Goal: Task Accomplishment & Management: Use online tool/utility

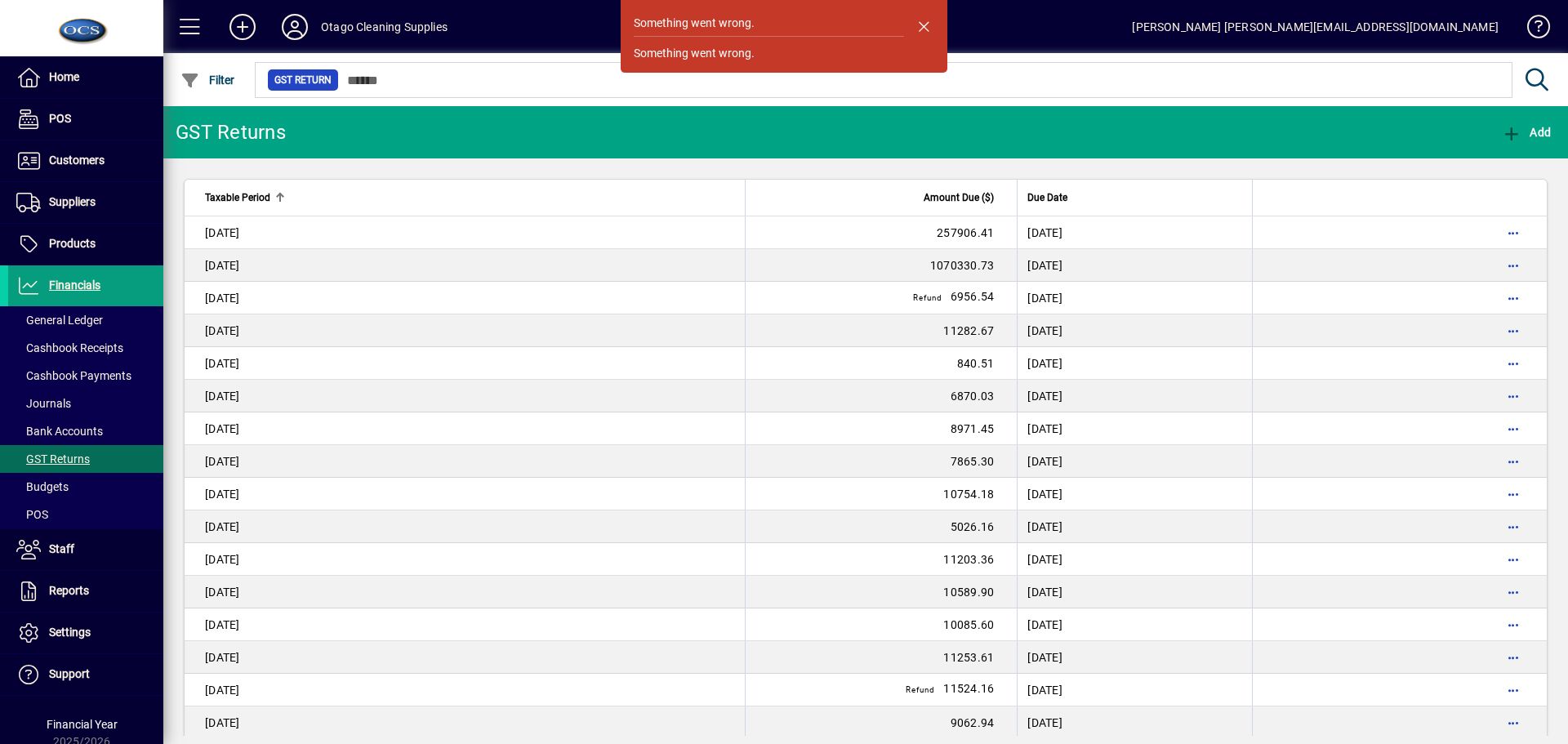
scroll to position [1233, 0]
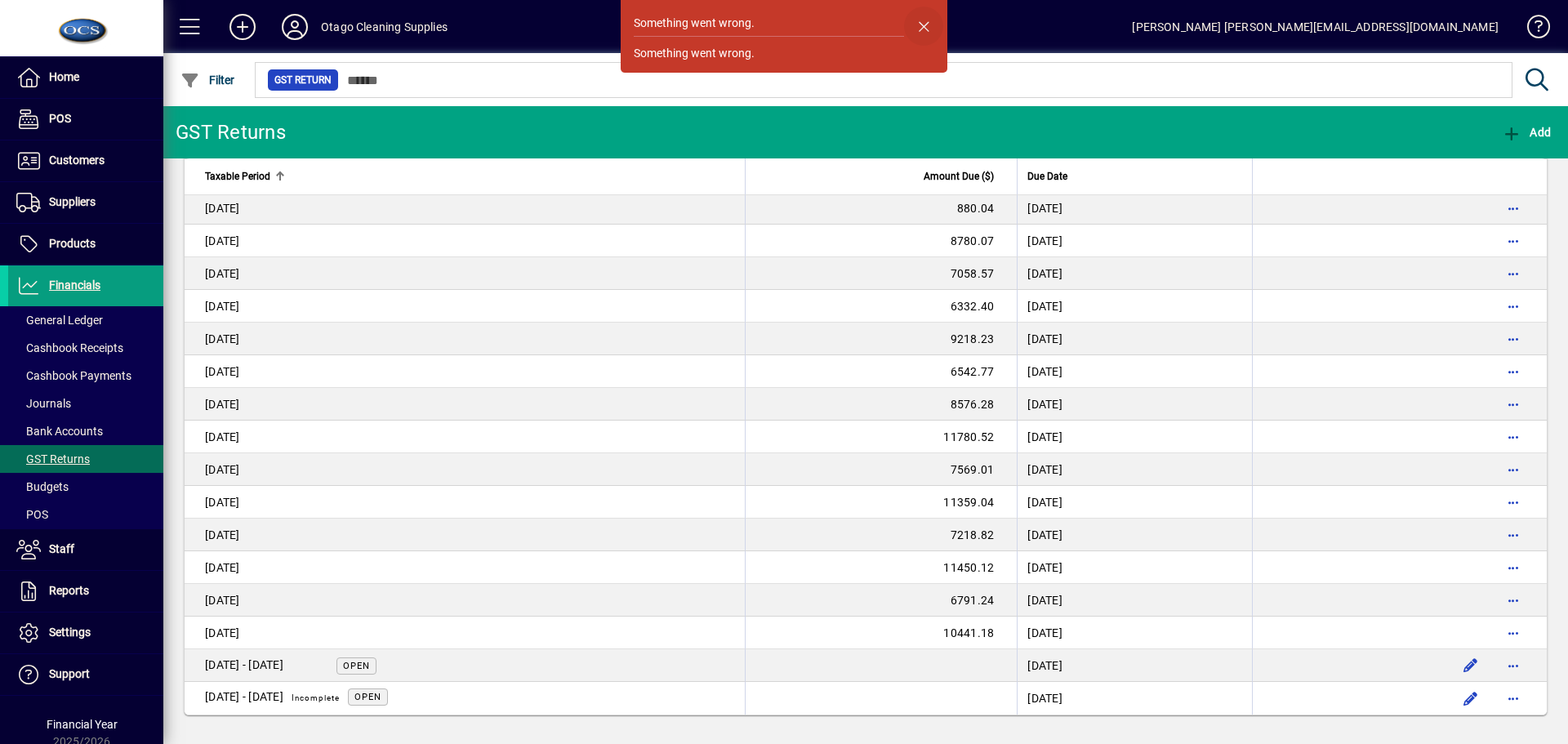
click at [924, 24] on span "button" at bounding box center [924, 27] width 40 height 40
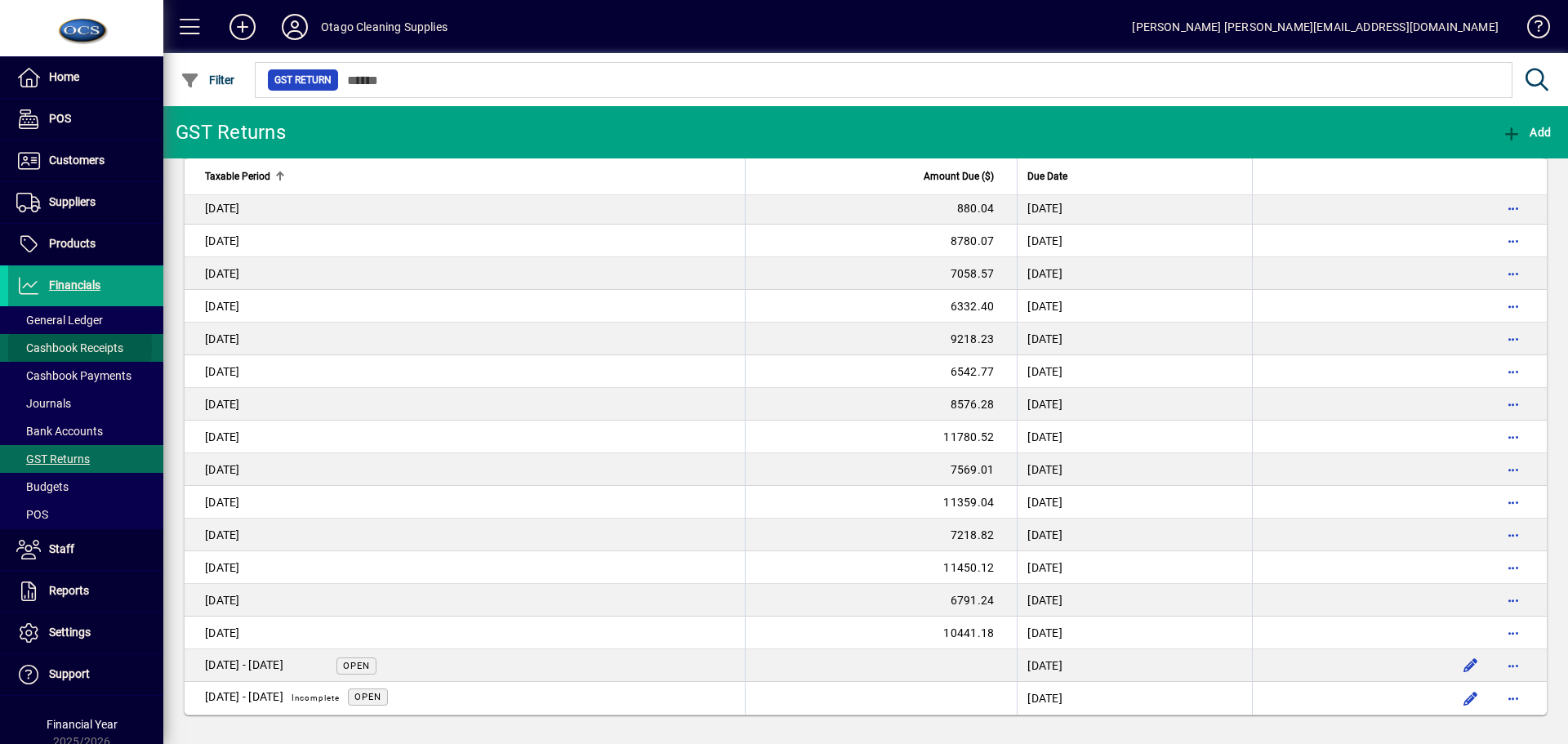
click at [40, 347] on span "Cashbook Receipts" at bounding box center [70, 347] width 107 height 13
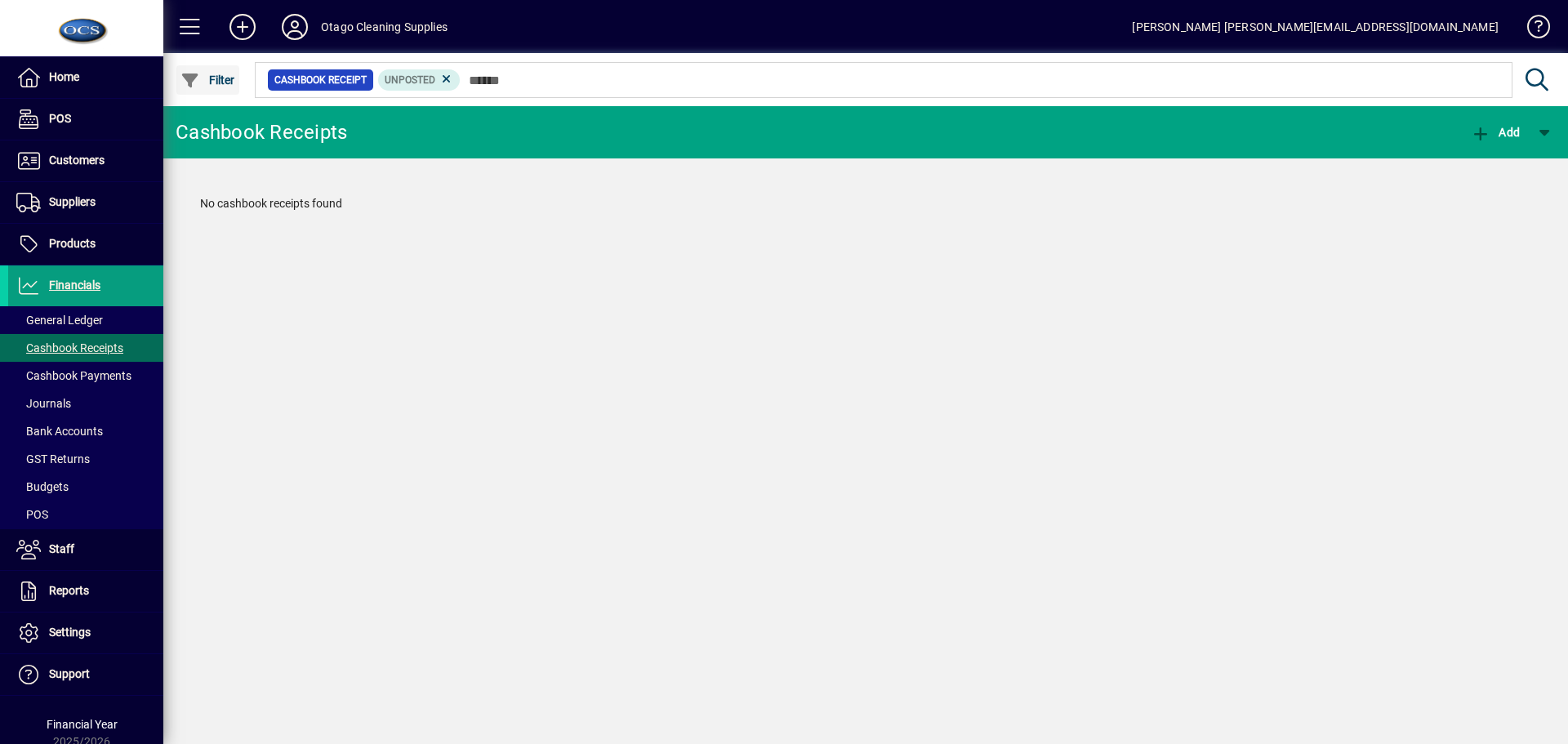
click at [206, 83] on span "Filter" at bounding box center [208, 79] width 55 height 13
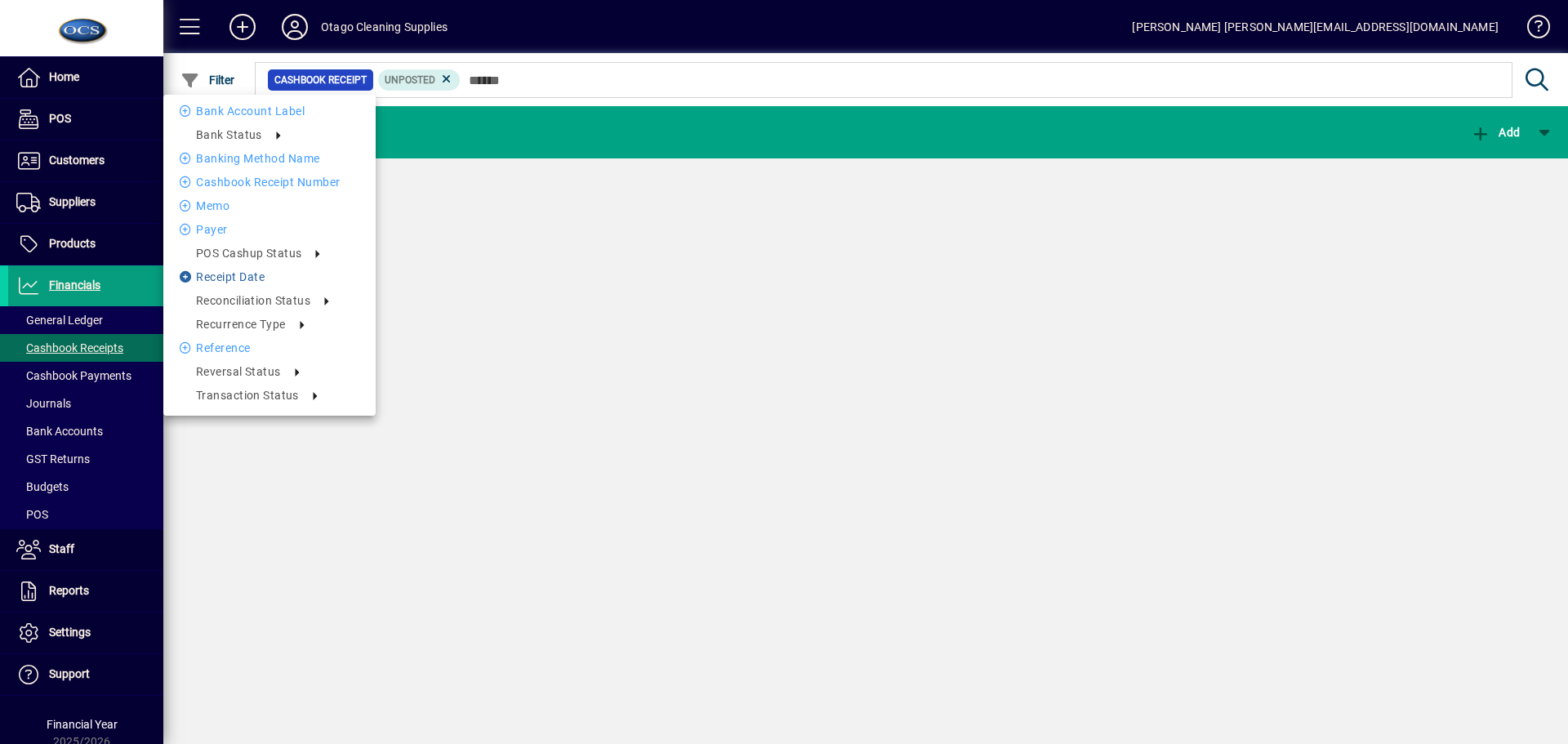
click at [206, 274] on li "Receipt date" at bounding box center [269, 277] width 212 height 20
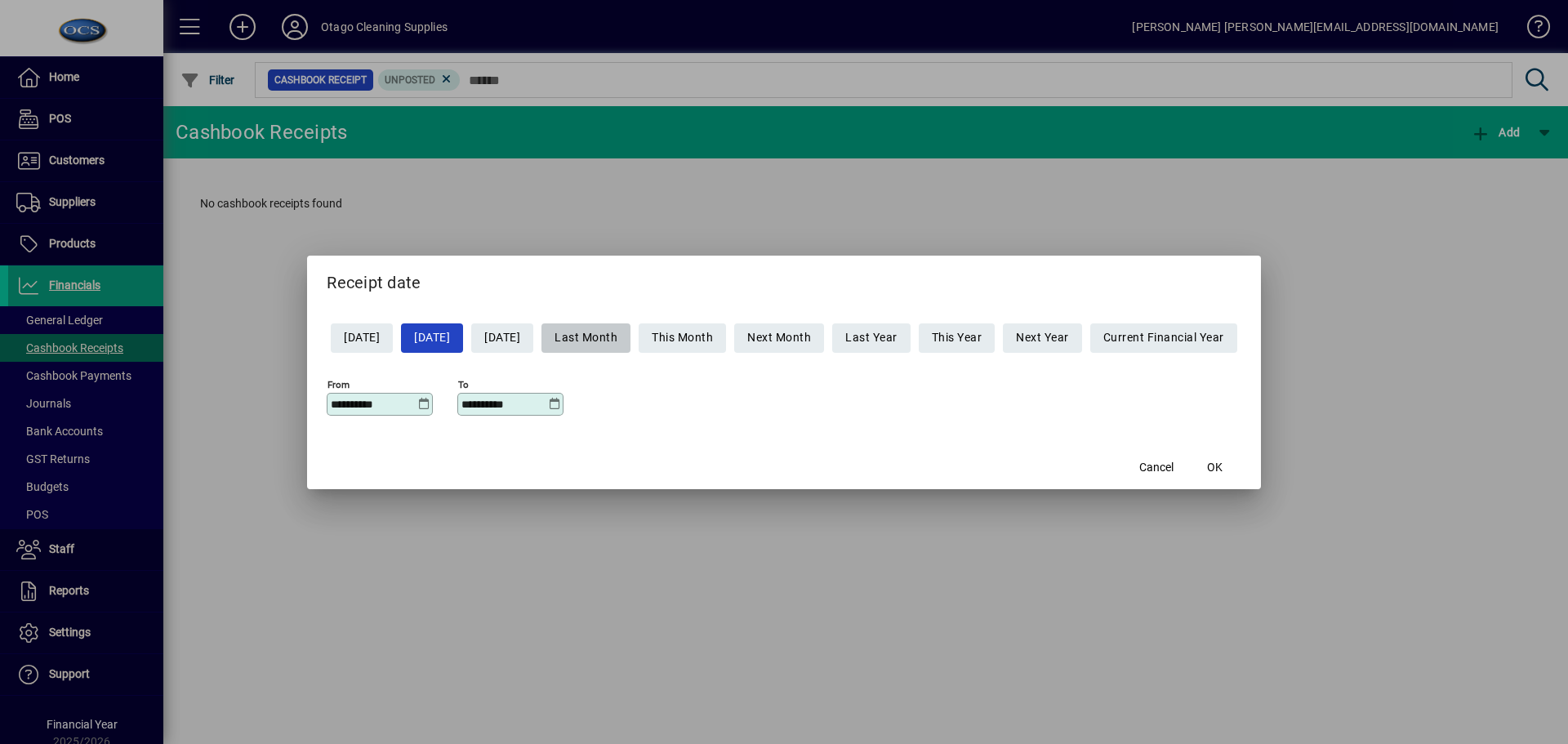
click at [618, 333] on span "Last Month" at bounding box center [586, 337] width 63 height 27
type input "**********"
click at [1223, 462] on span "OK" at bounding box center [1215, 468] width 15 height 17
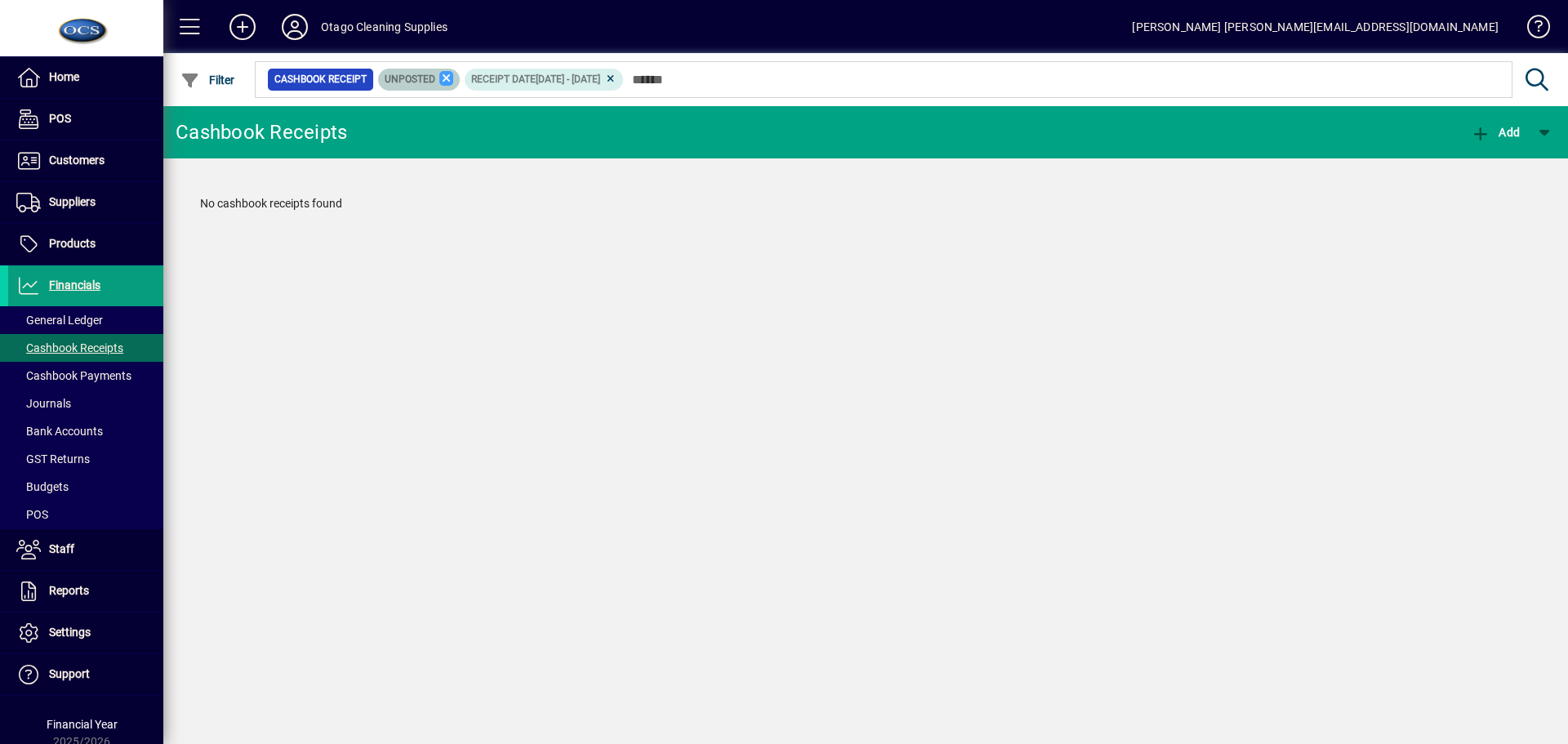
click at [444, 74] on icon at bounding box center [446, 78] width 15 height 15
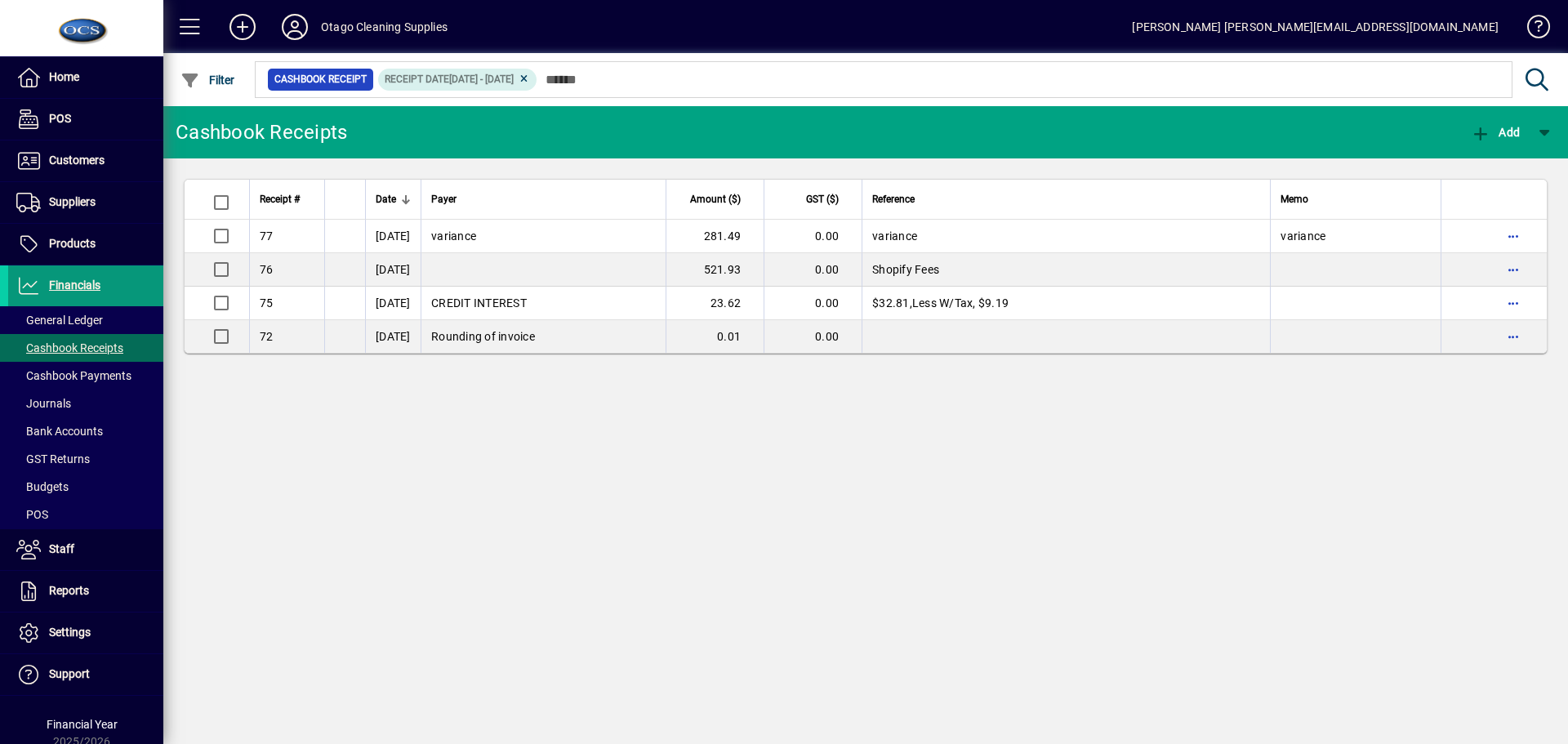
click at [71, 280] on span "Financials" at bounding box center [75, 285] width 52 height 13
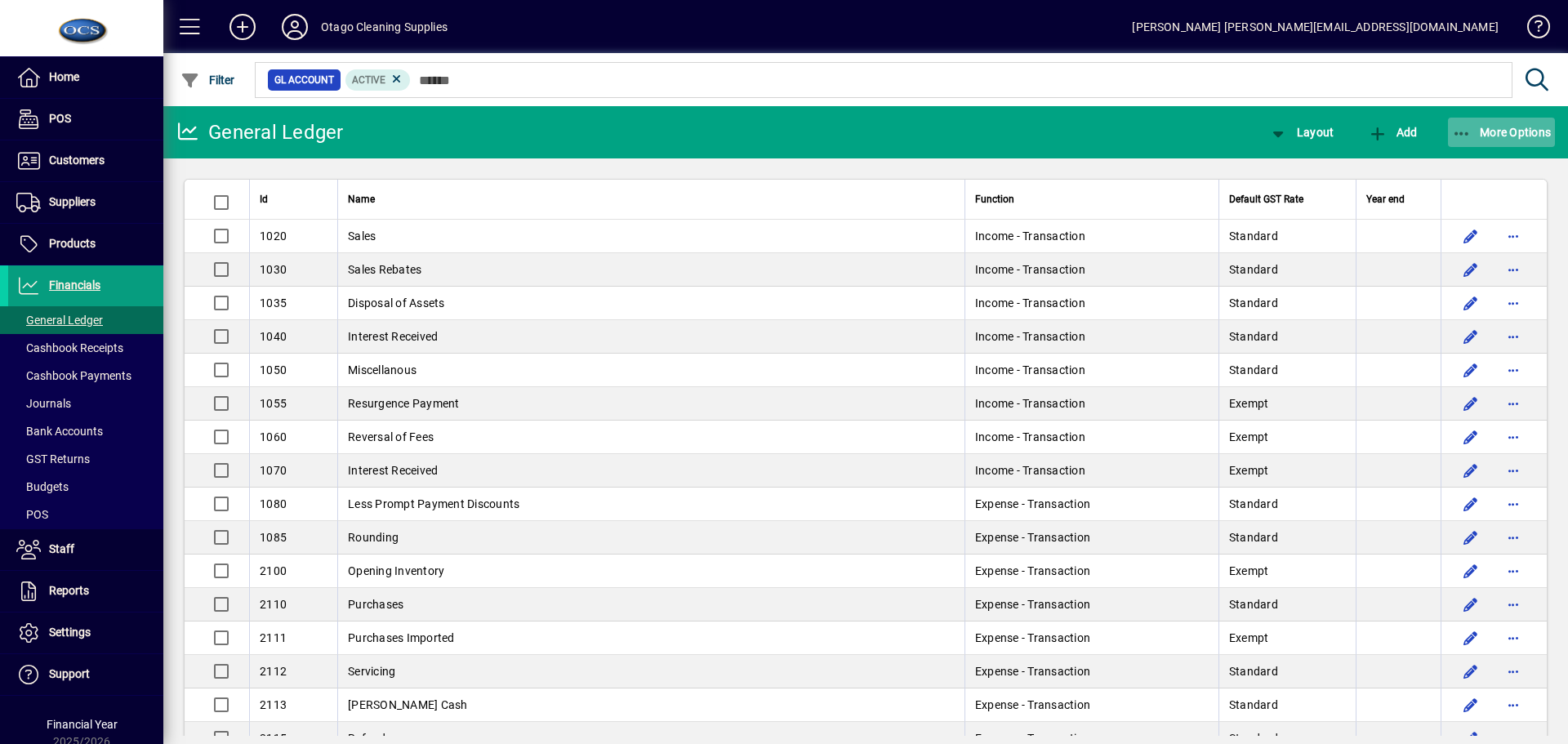
click at [1480, 126] on span "More Options" at bounding box center [1503, 132] width 100 height 13
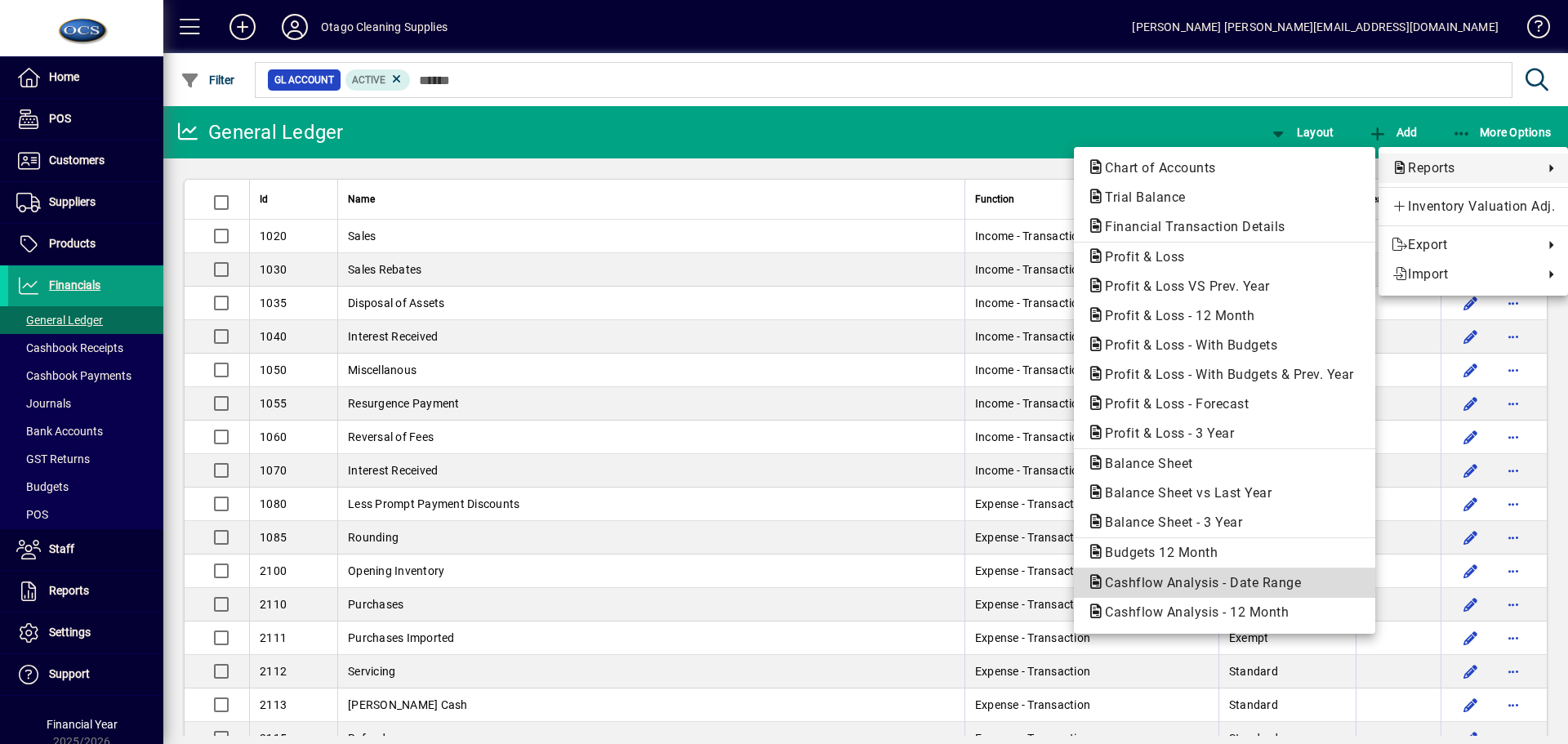
click at [1164, 581] on span "Cashflow Analysis - Date Range" at bounding box center [1198, 583] width 222 height 15
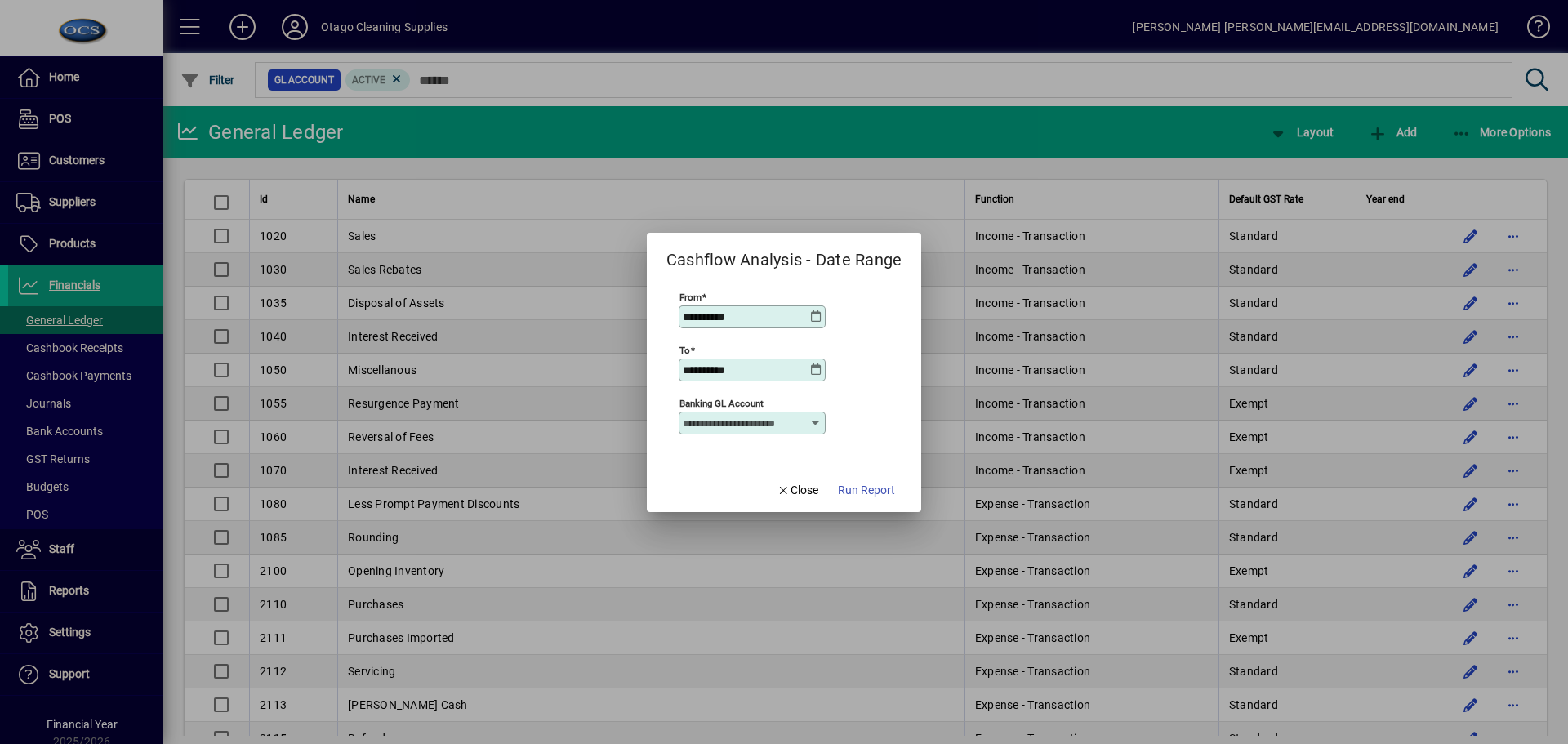
click at [817, 315] on icon at bounding box center [815, 317] width 13 height 13
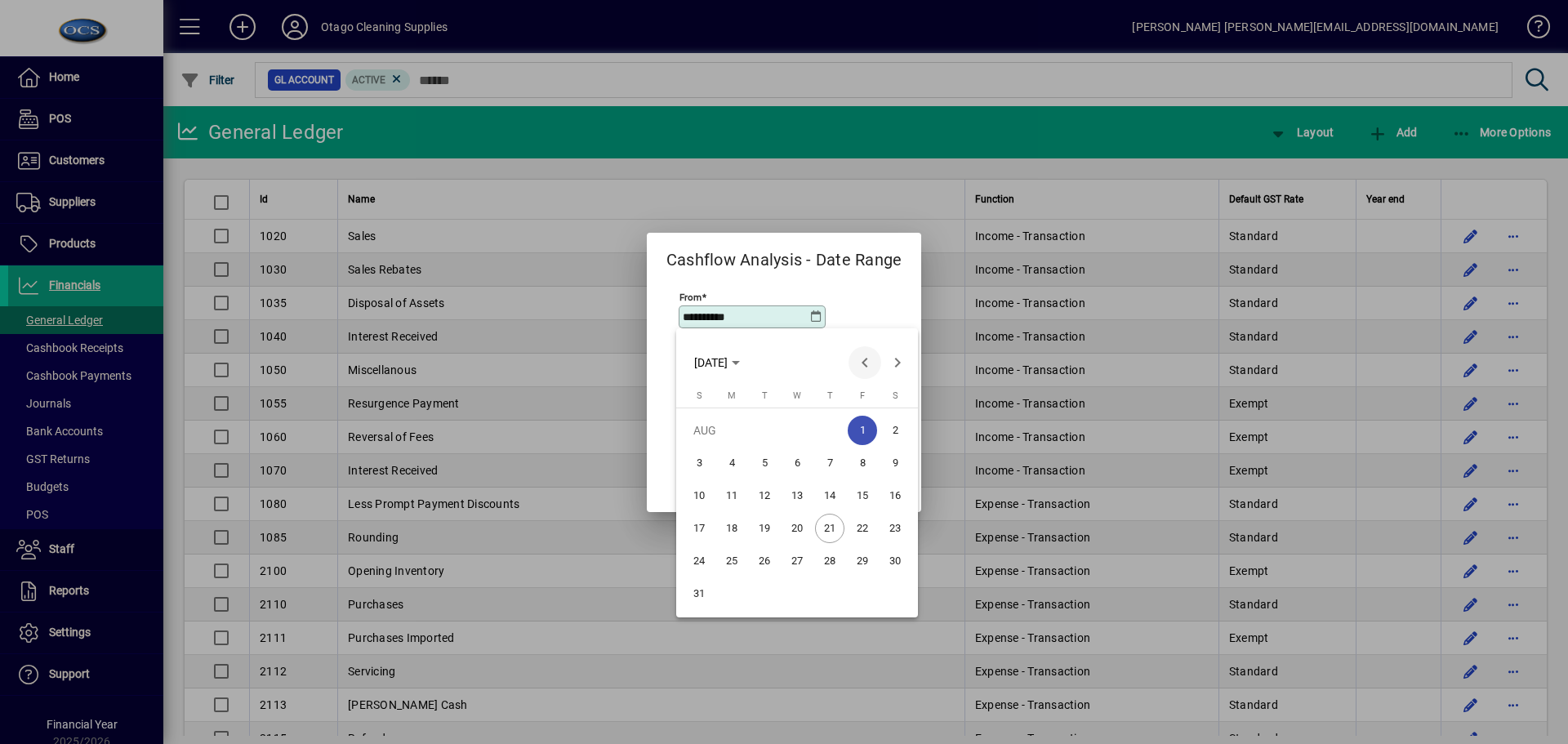
click at [866, 360] on span "Previous month" at bounding box center [865, 363] width 33 height 33
click at [771, 461] on span "1" at bounding box center [765, 463] width 29 height 29
type input "**********"
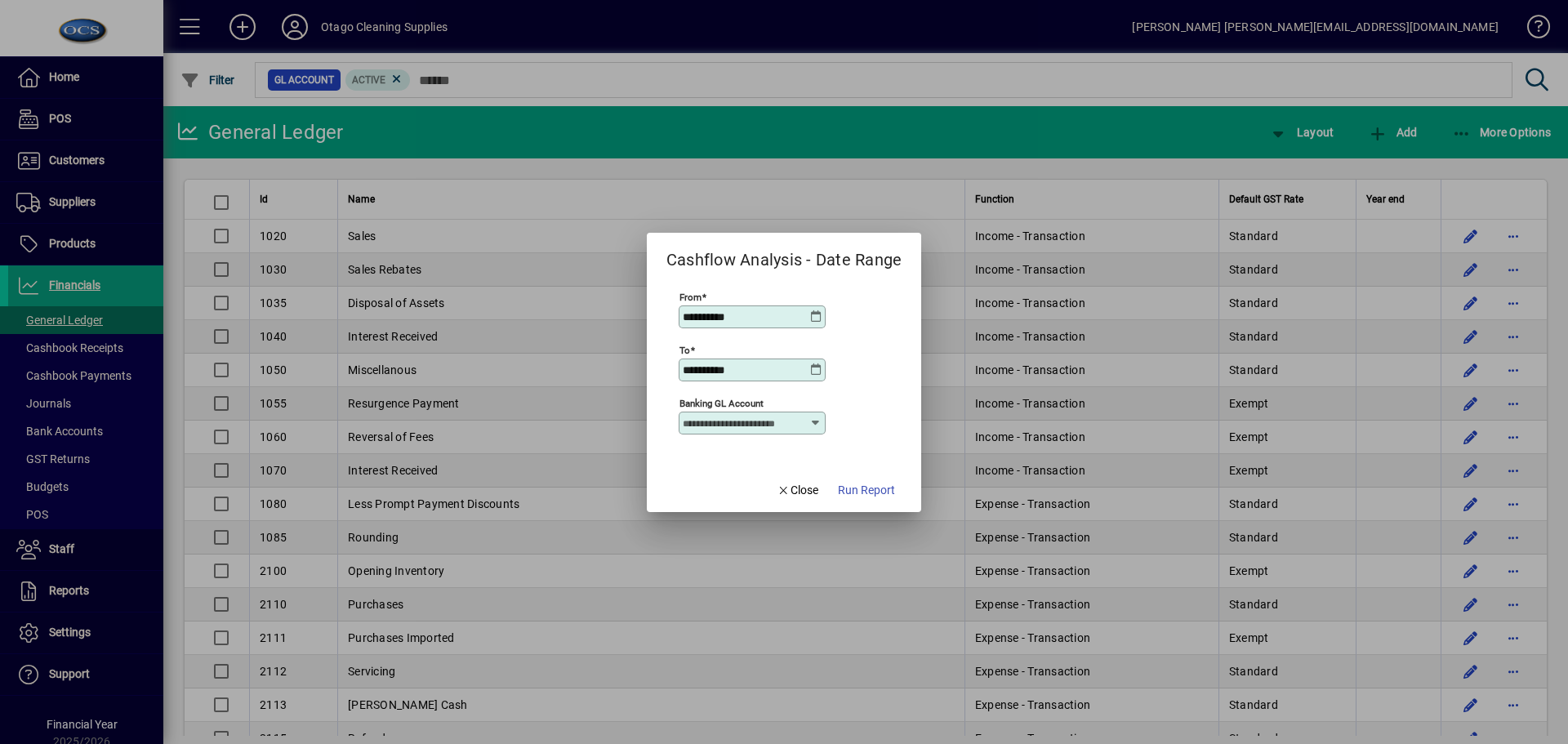
click at [812, 369] on icon at bounding box center [815, 370] width 13 height 13
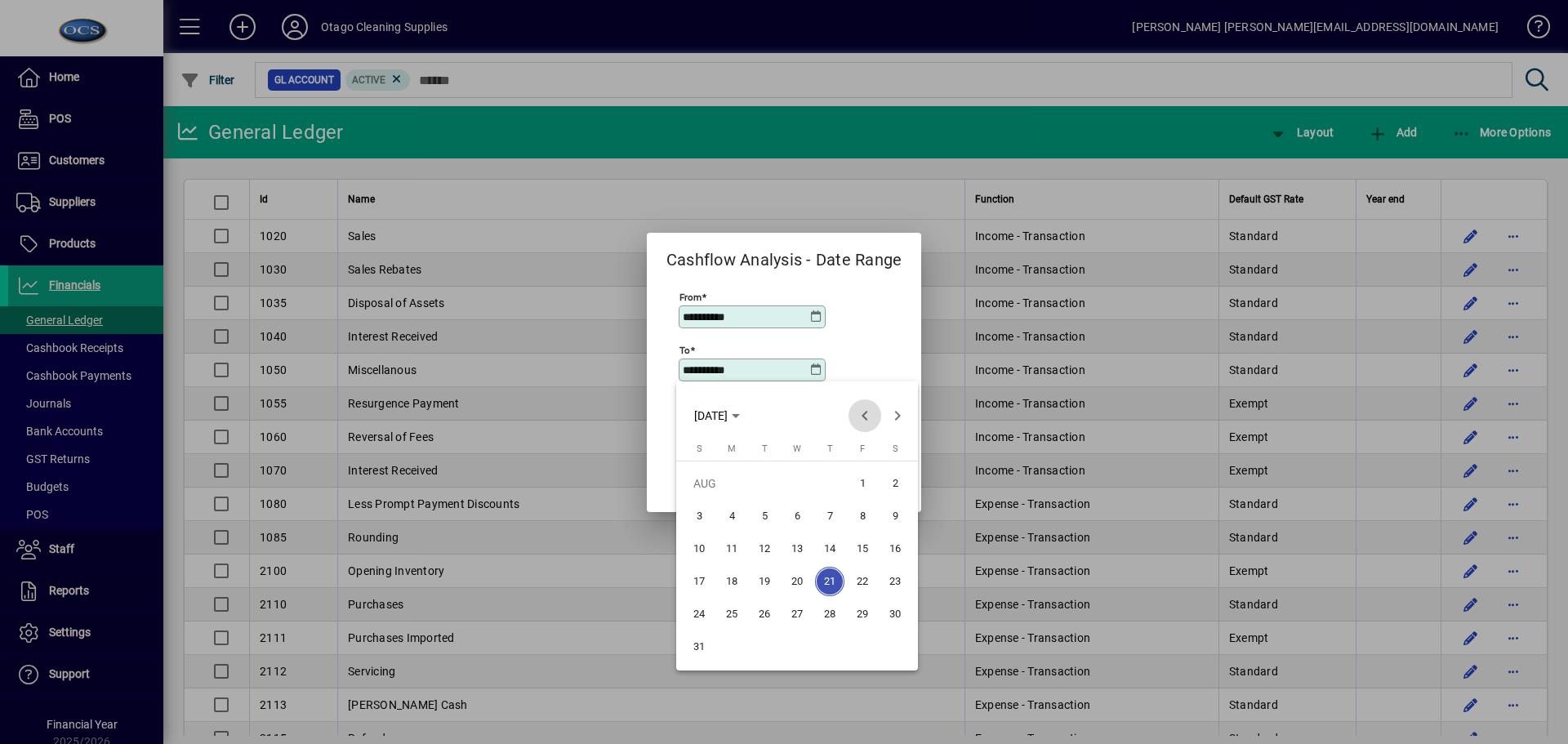
click at [868, 415] on span "Previous month" at bounding box center [865, 415] width 33 height 33
click at [824, 643] on span "31" at bounding box center [830, 647] width 29 height 29
type input "**********"
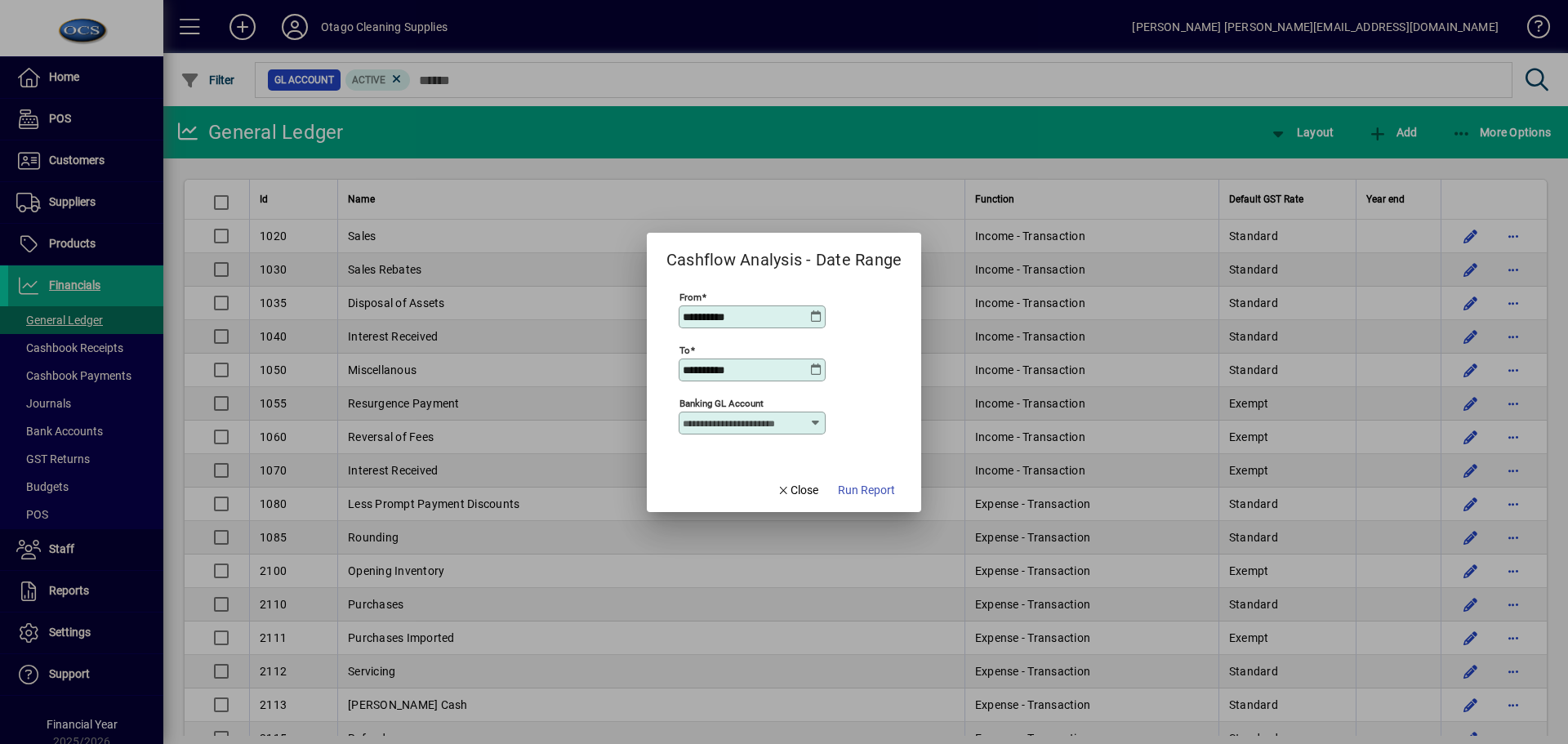
click at [813, 421] on icon at bounding box center [815, 422] width 13 height 13
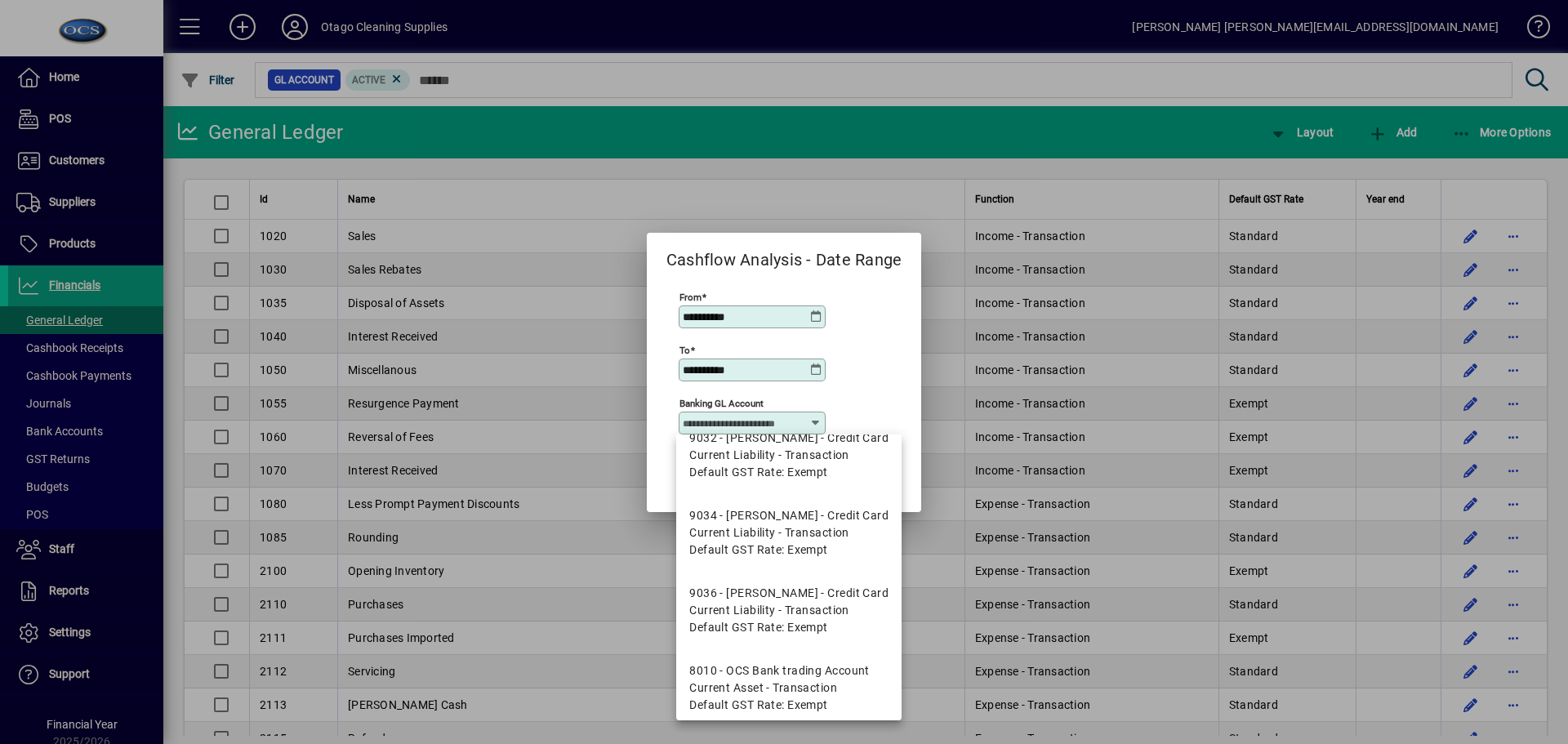
scroll to position [158, 0]
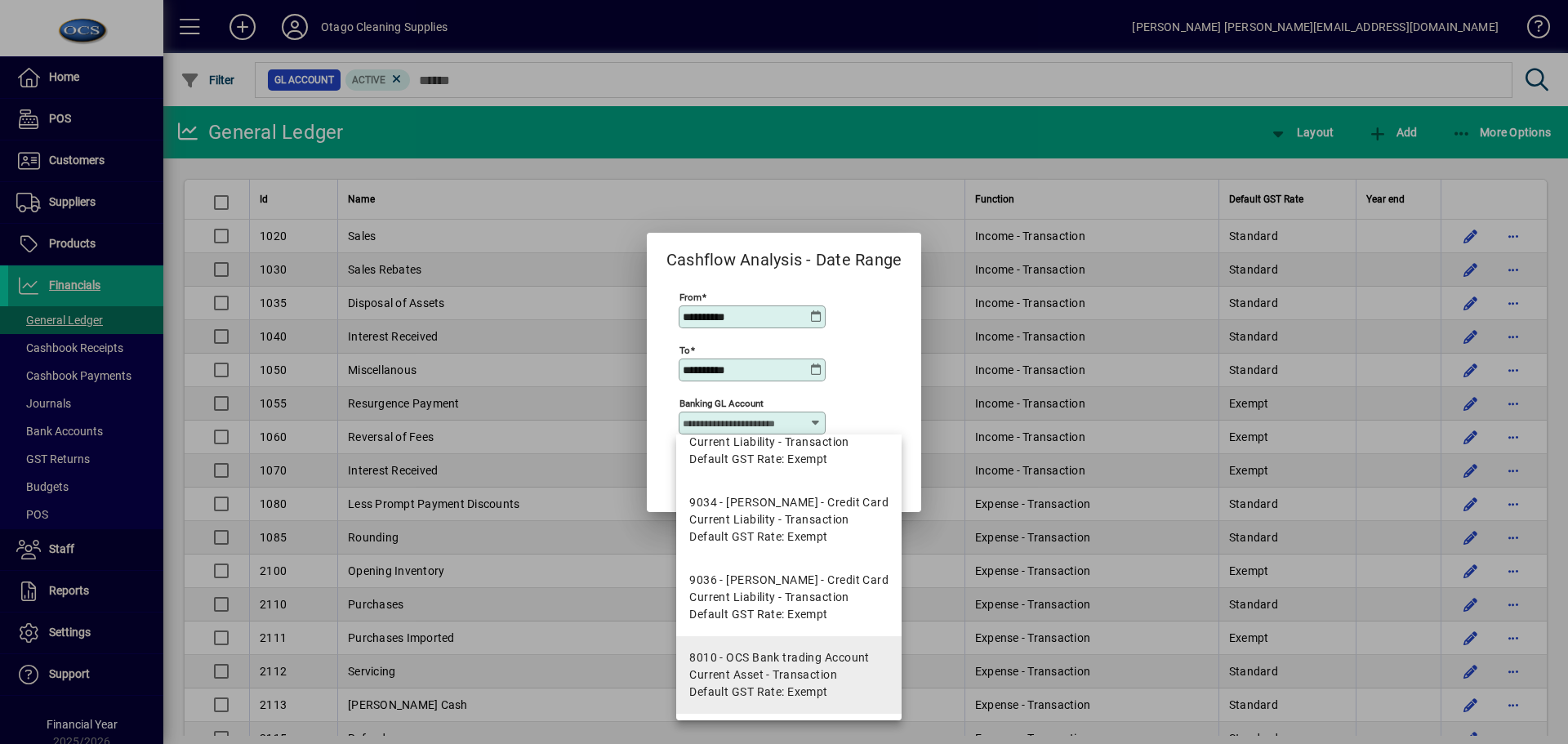
click at [813, 673] on span "Current Asset - Transaction" at bounding box center [764, 675] width 148 height 17
type input "**********"
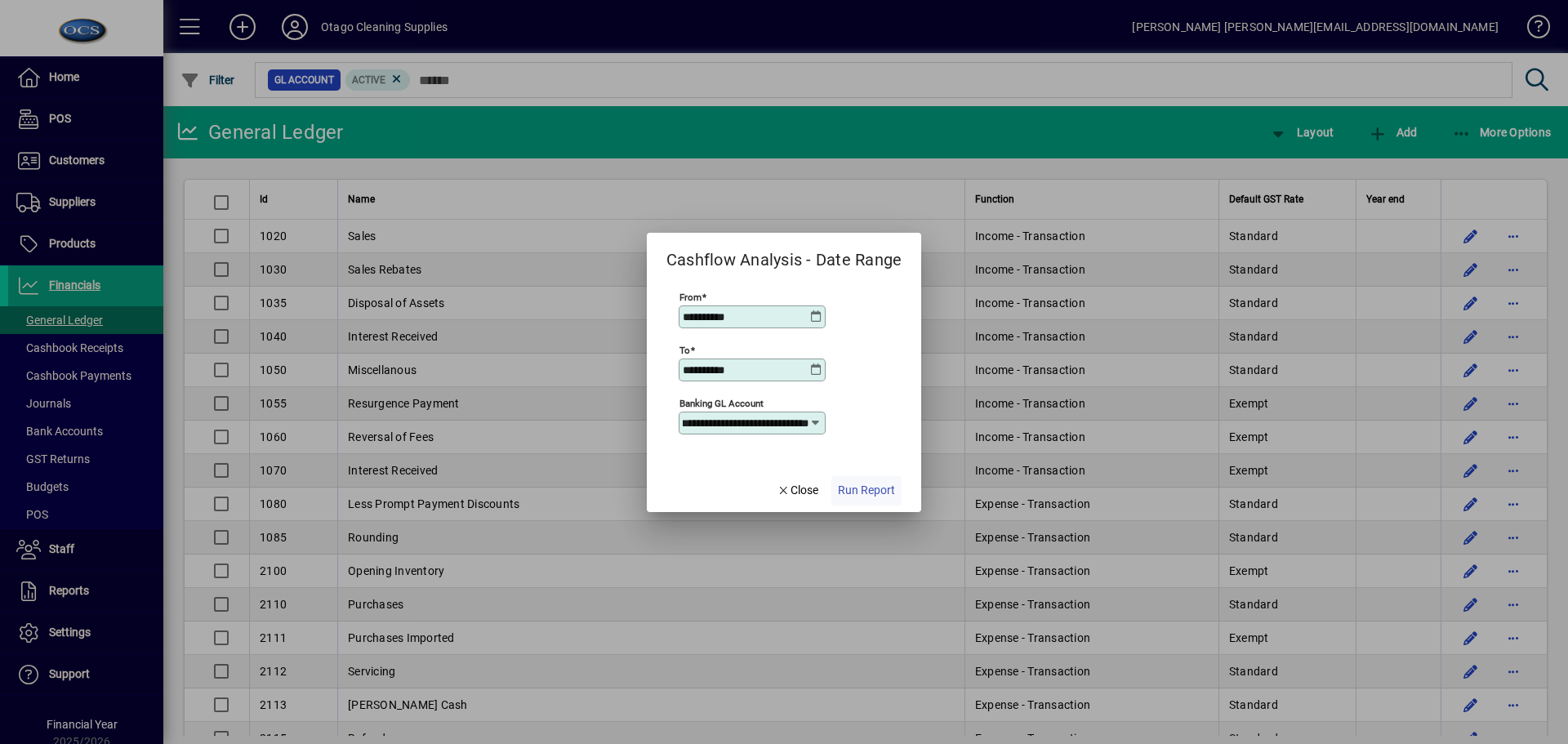
click at [884, 487] on span "Run Report" at bounding box center [866, 490] width 57 height 17
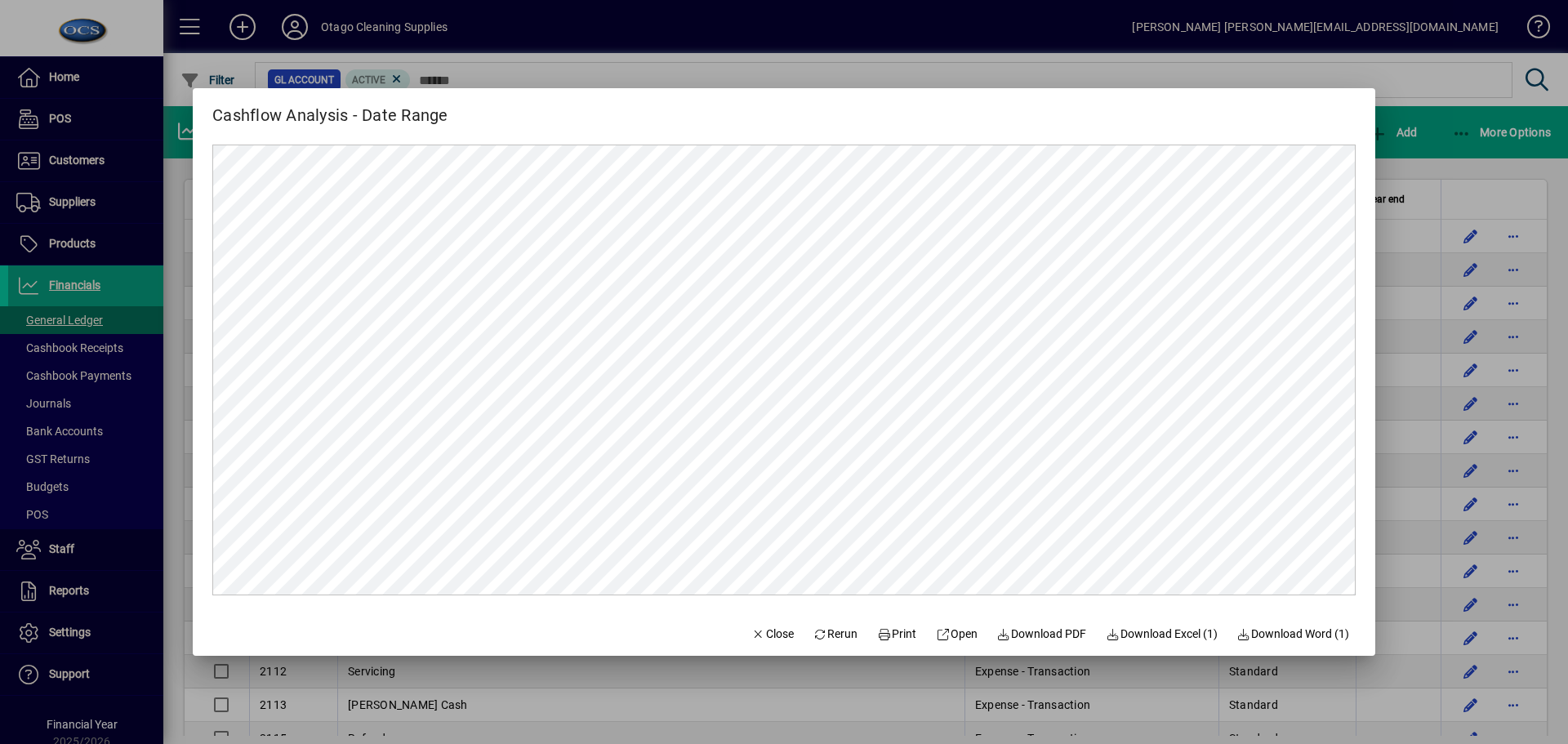
scroll to position [0, 0]
click at [759, 630] on span "Close" at bounding box center [772, 634] width 42 height 17
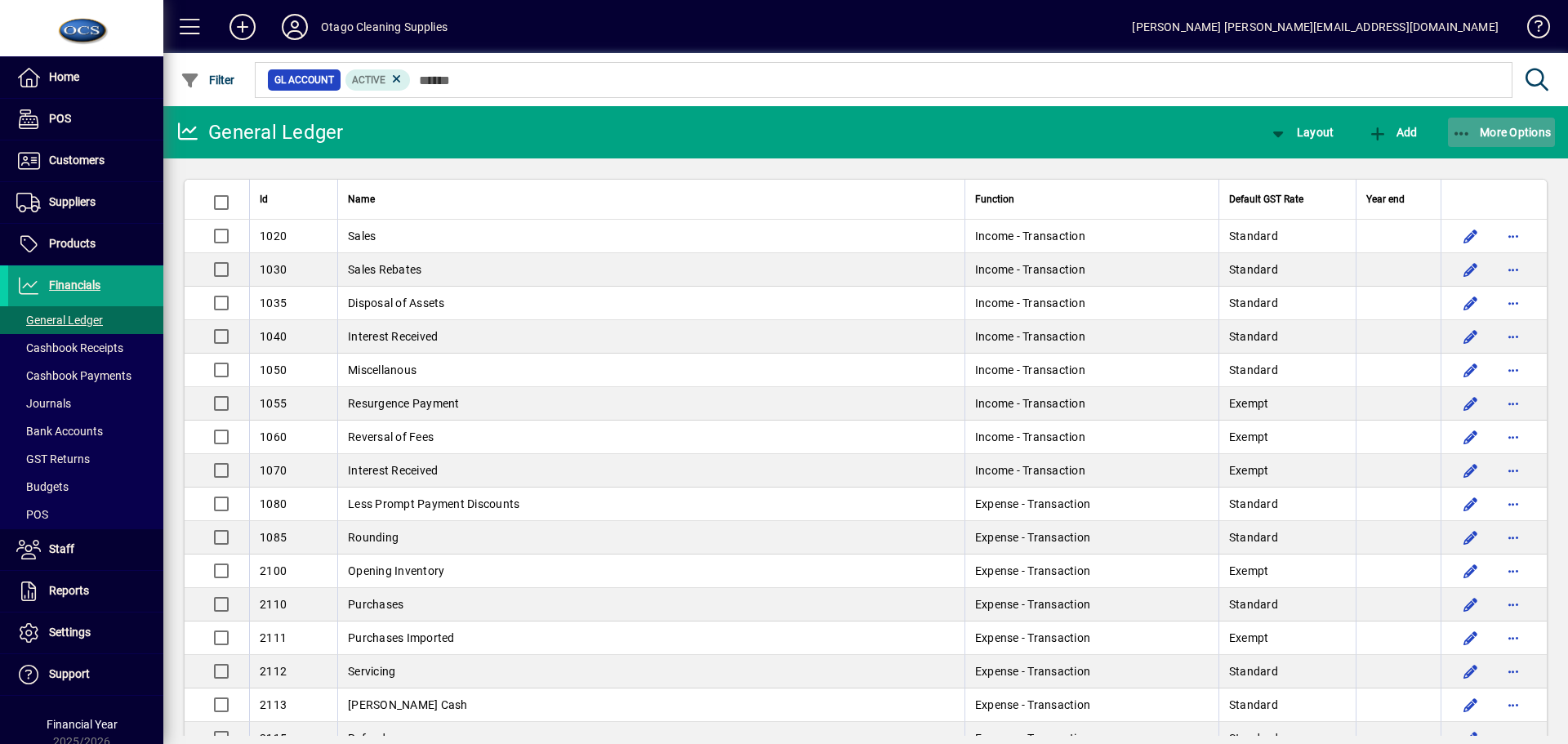
click at [1492, 132] on span "More Options" at bounding box center [1503, 132] width 100 height 13
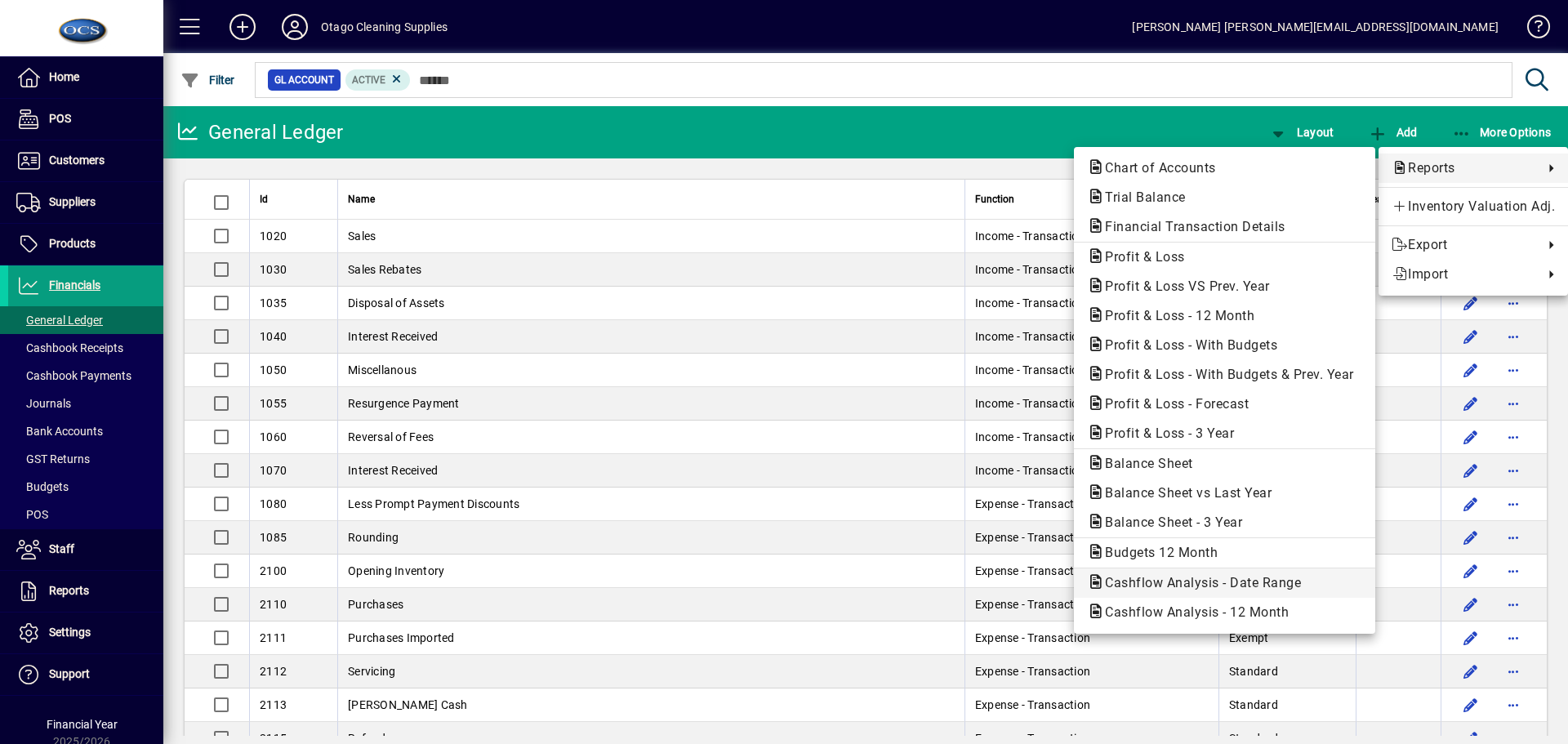
click at [1143, 580] on span "Cashflow Analysis - Date Range" at bounding box center [1198, 583] width 222 height 15
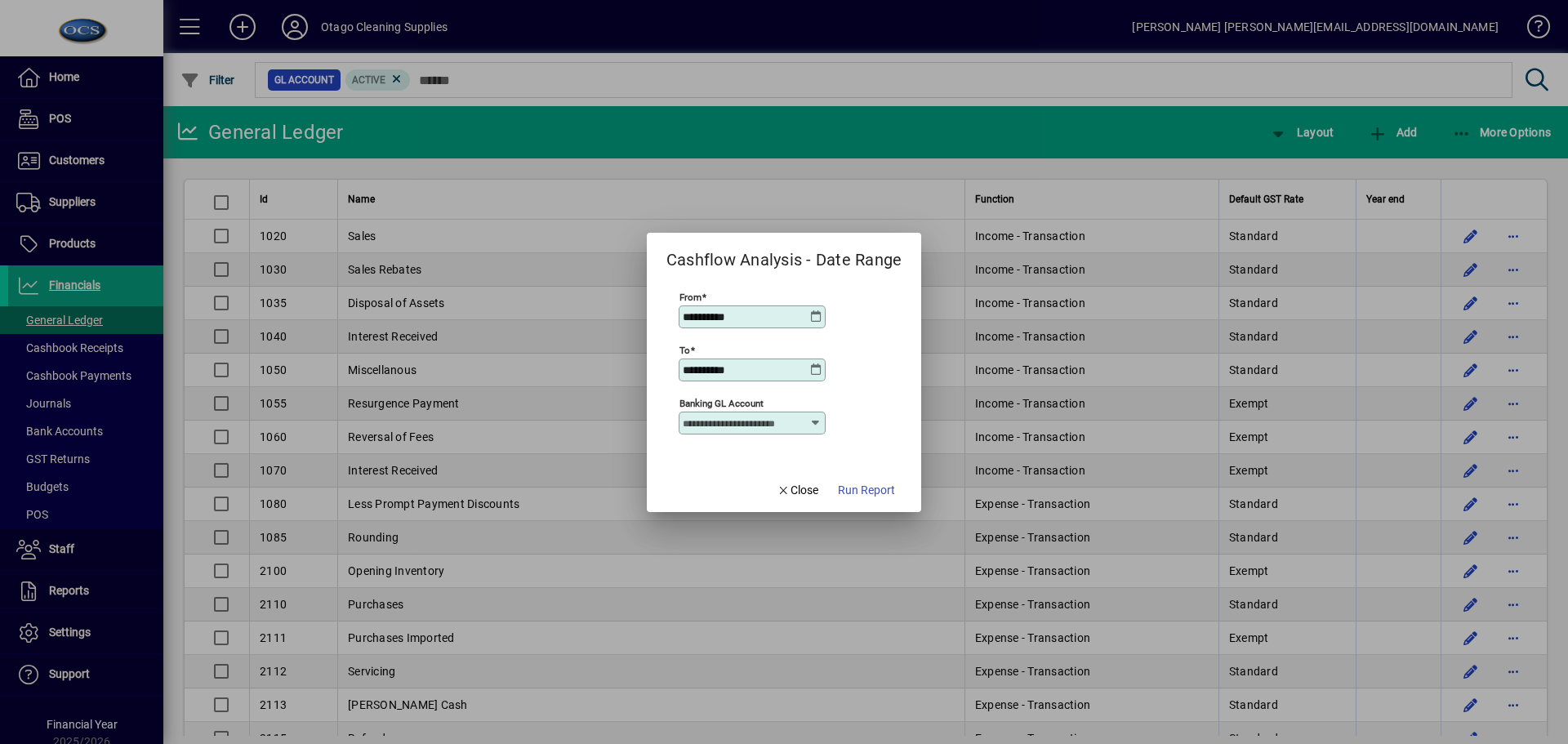
click at [813, 424] on icon at bounding box center [815, 422] width 13 height 13
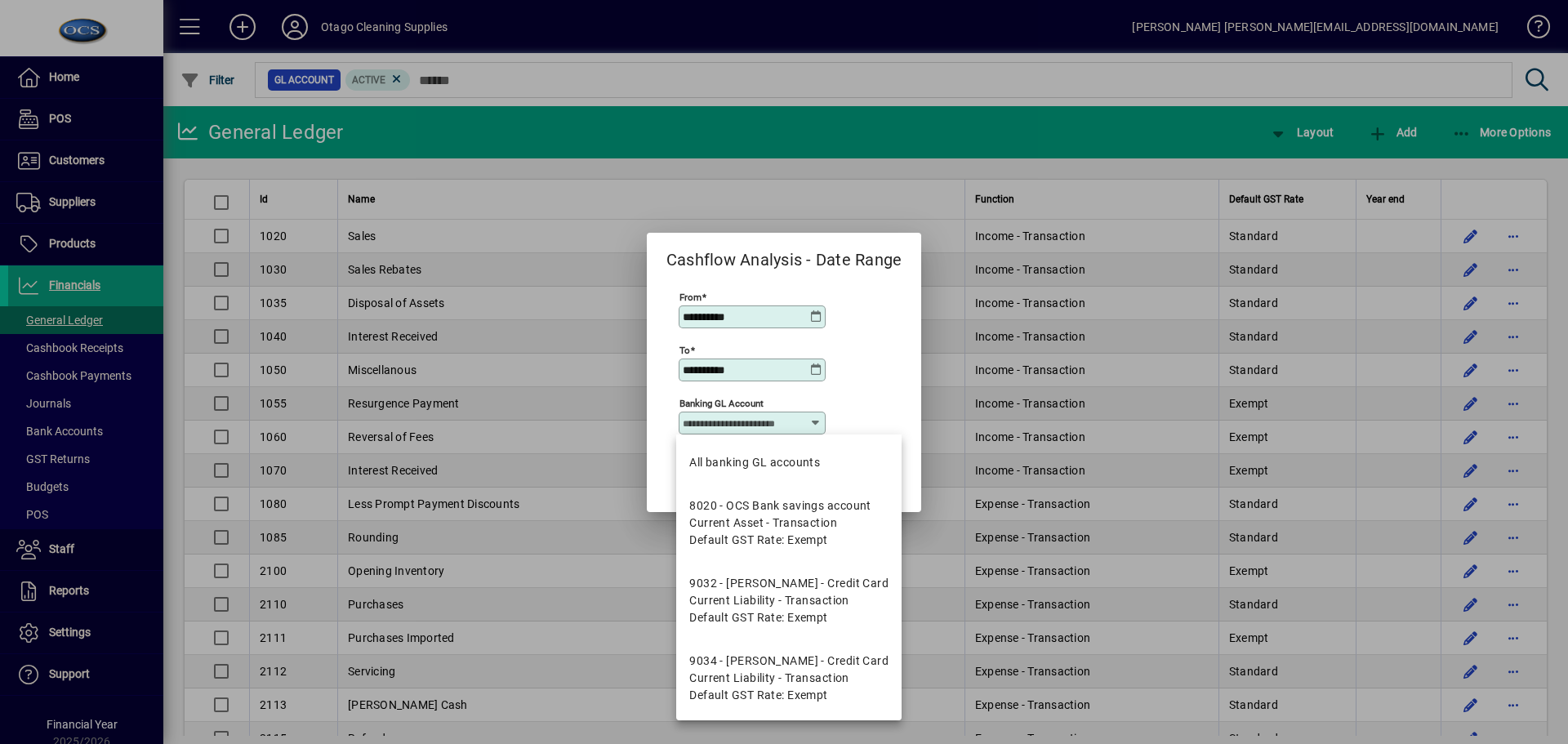
click at [882, 385] on div "**********" at bounding box center [782, 368] width 207 height 159
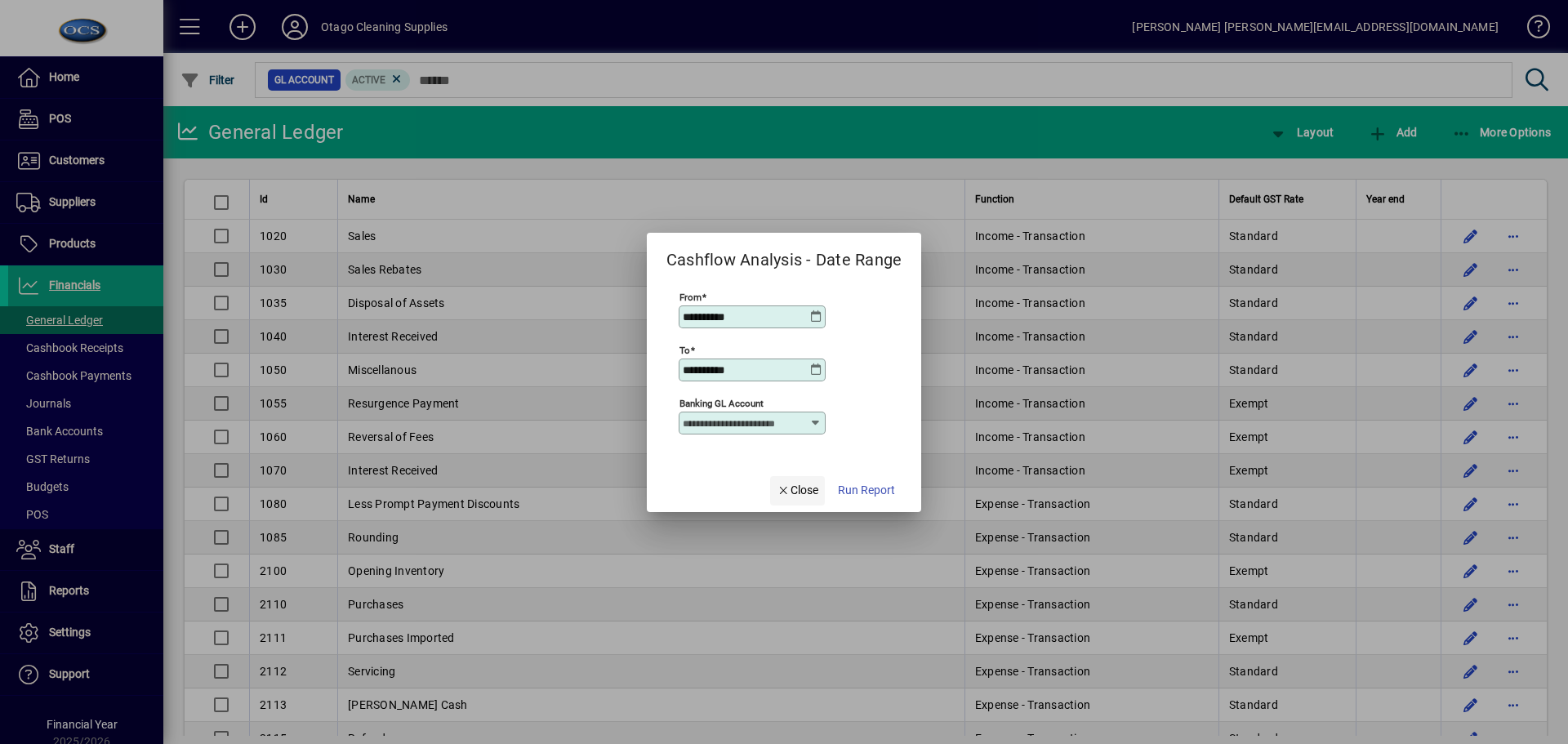
click at [803, 490] on span "Close" at bounding box center [797, 490] width 42 height 17
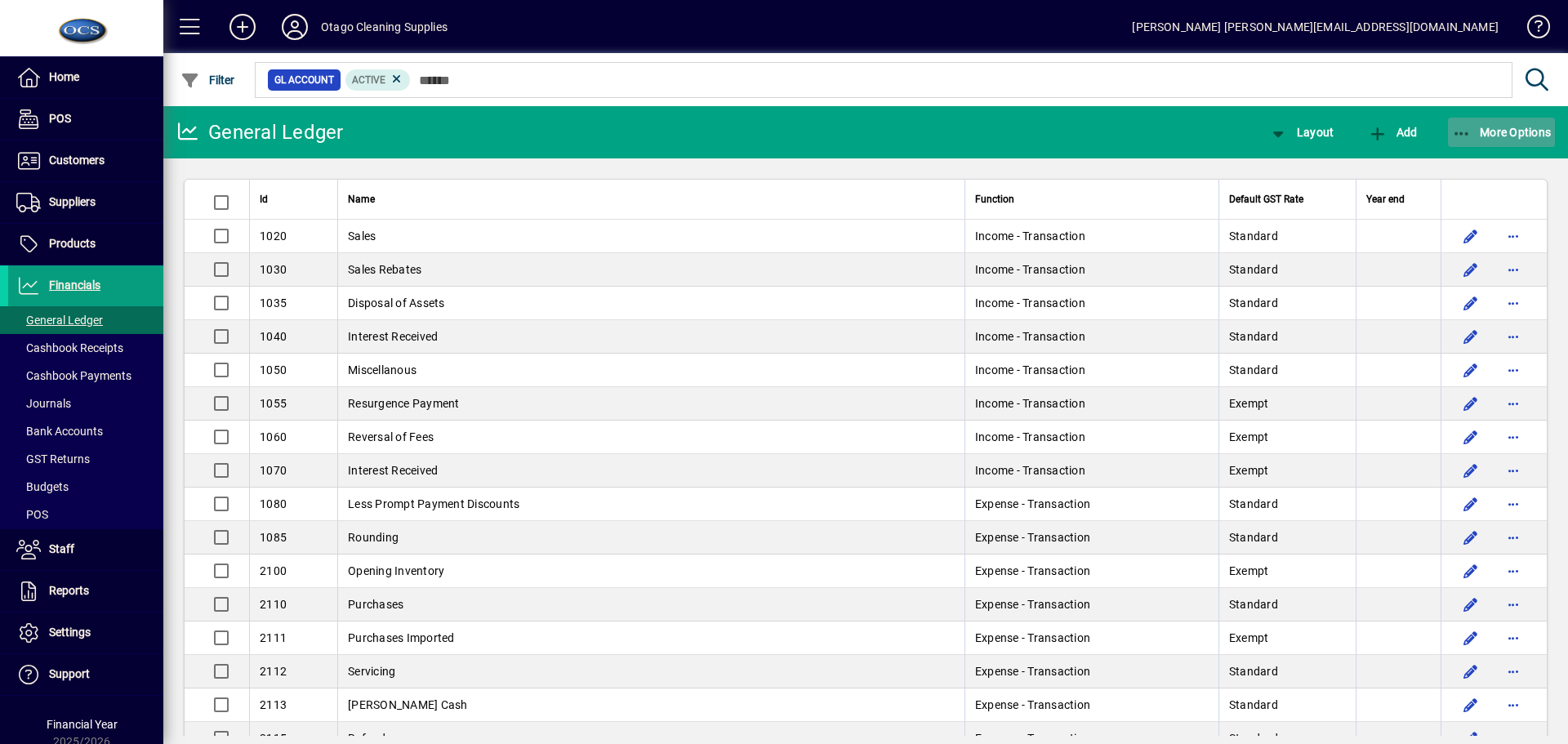
click at [1469, 138] on icon "button" at bounding box center [1463, 133] width 21 height 16
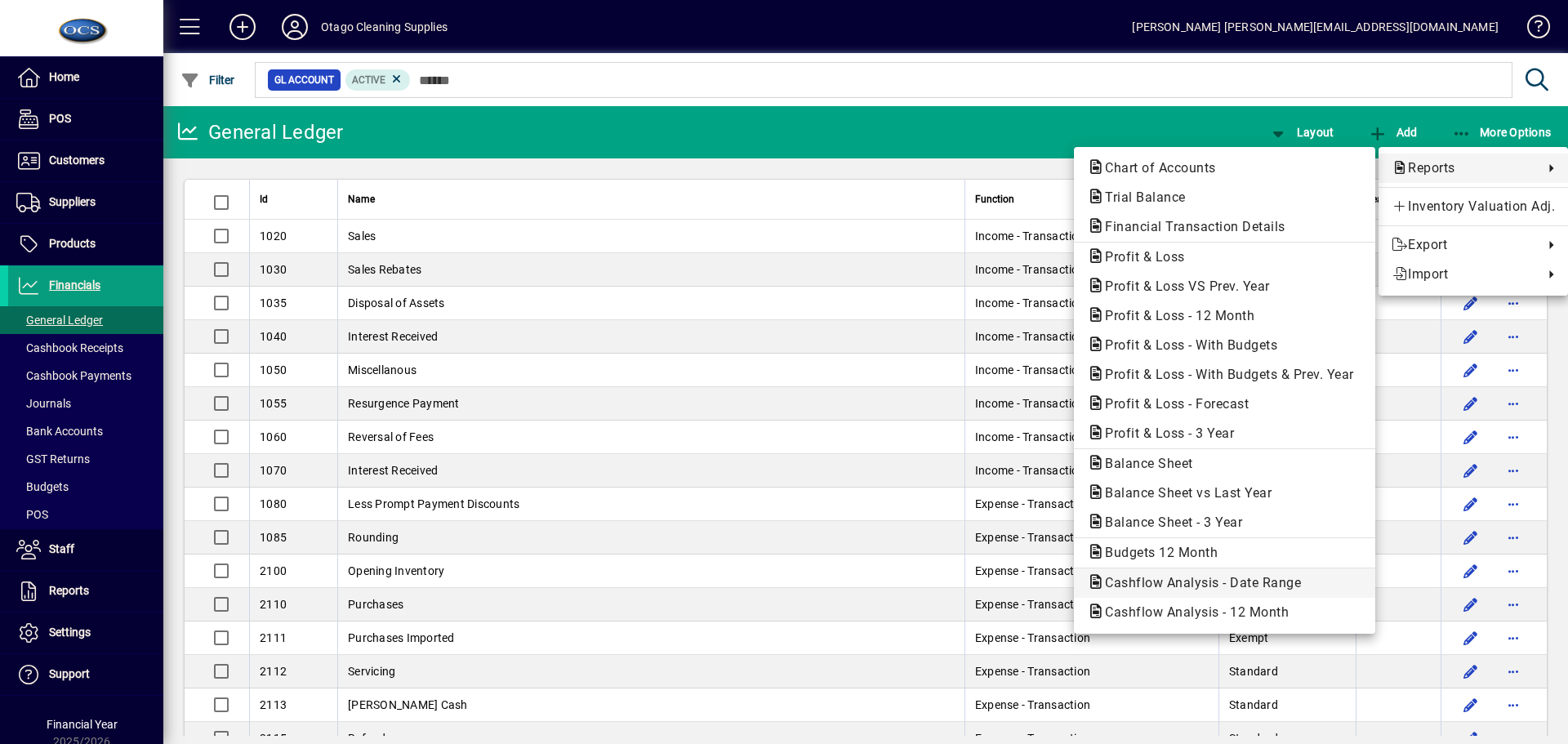
click at [1200, 583] on span "Cashflow Analysis - Date Range" at bounding box center [1198, 583] width 222 height 15
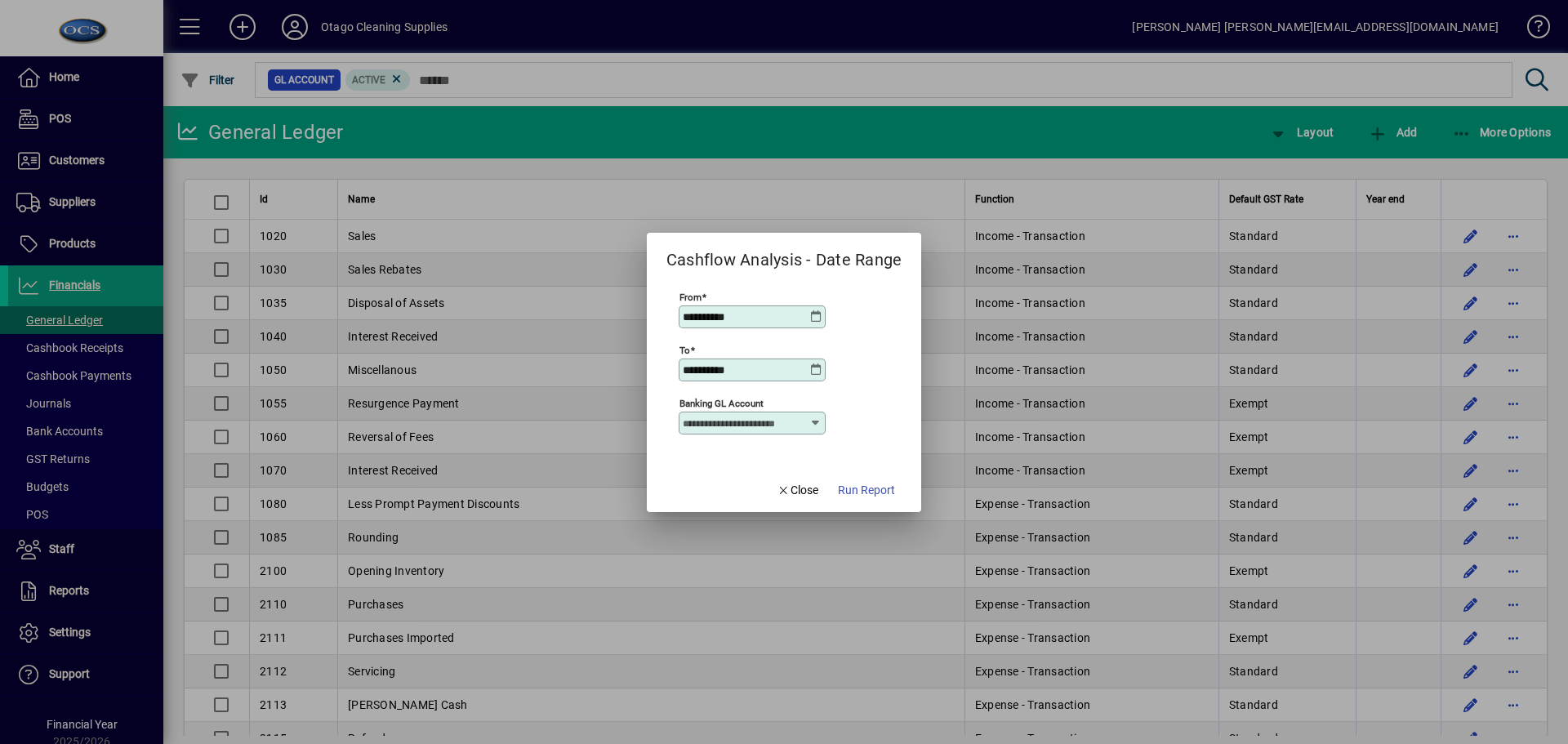
click at [815, 317] on icon at bounding box center [815, 317] width 13 height 13
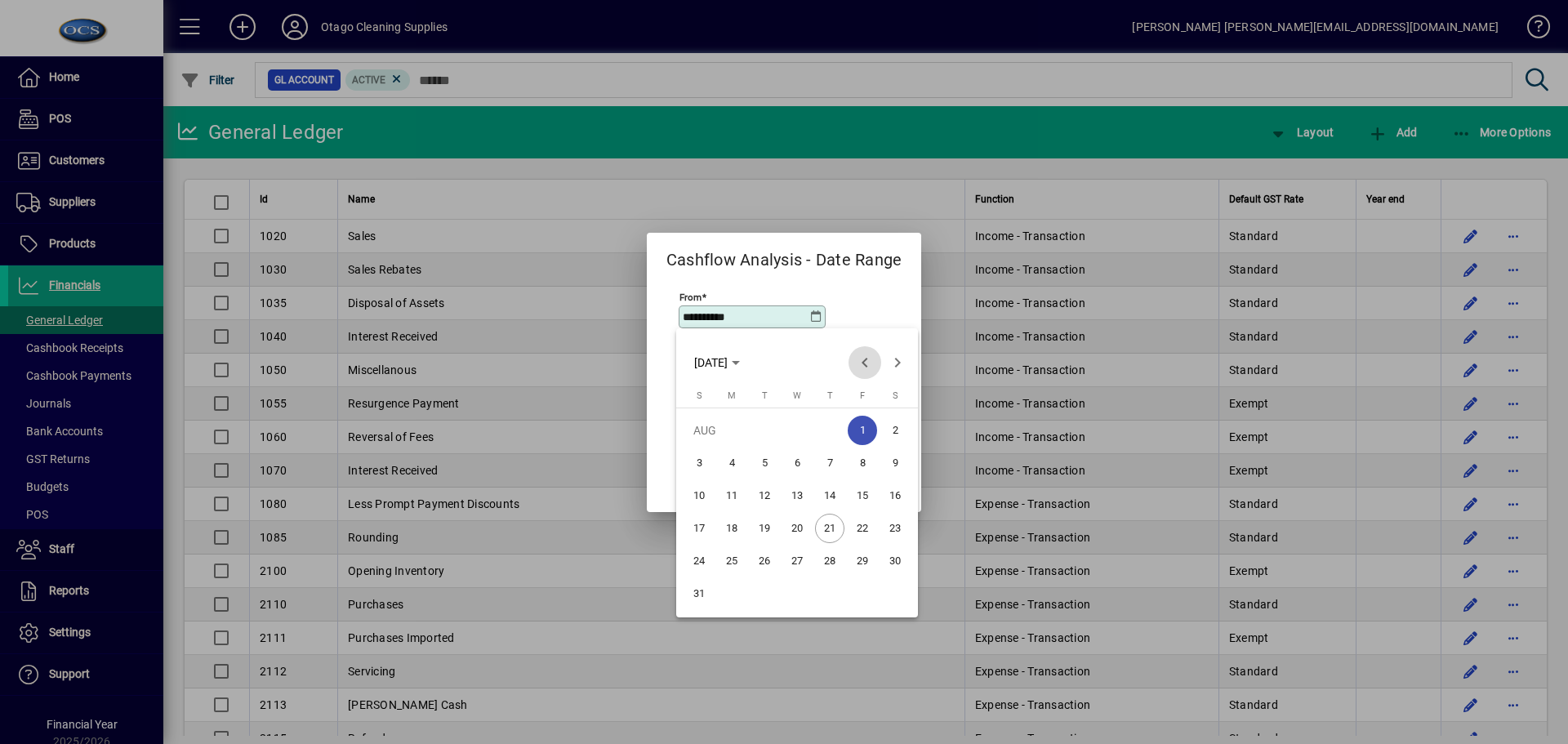
click at [871, 360] on span "Previous month" at bounding box center [865, 363] width 33 height 33
click at [767, 459] on span "1" at bounding box center [765, 463] width 29 height 29
type input "**********"
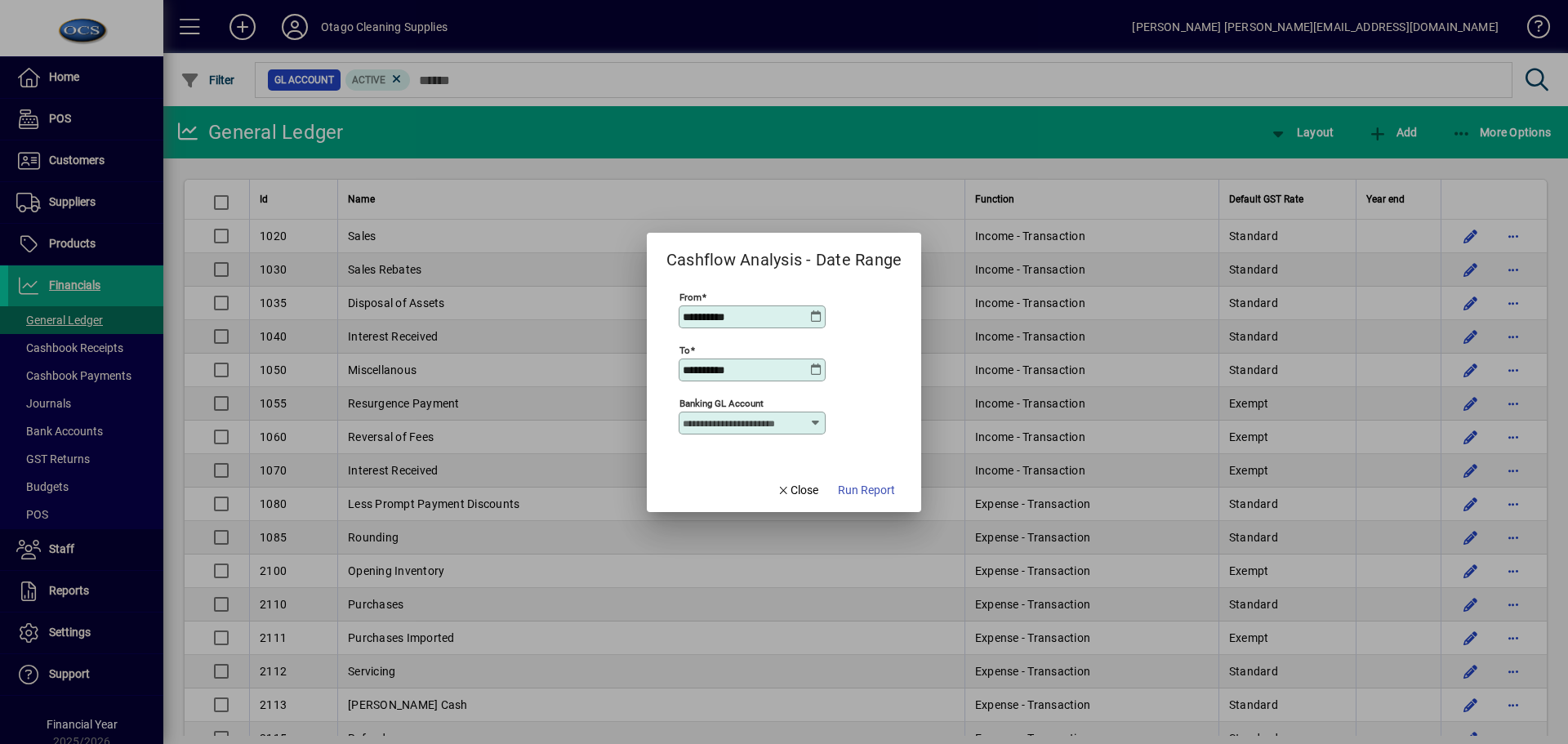
click at [815, 369] on icon at bounding box center [815, 370] width 13 height 13
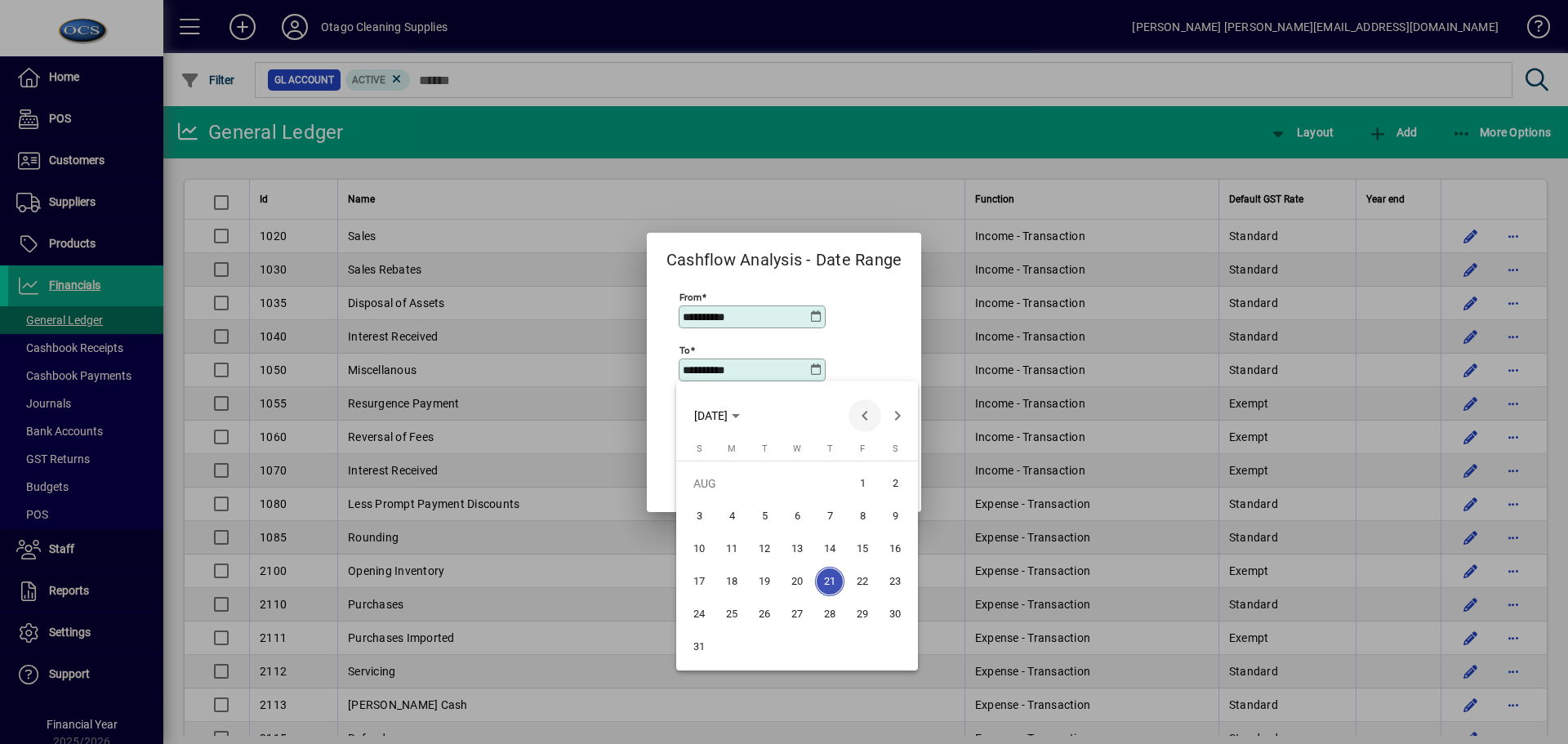
click at [869, 421] on span "Previous month" at bounding box center [865, 415] width 33 height 33
click at [837, 643] on span "31" at bounding box center [830, 647] width 29 height 29
type input "**********"
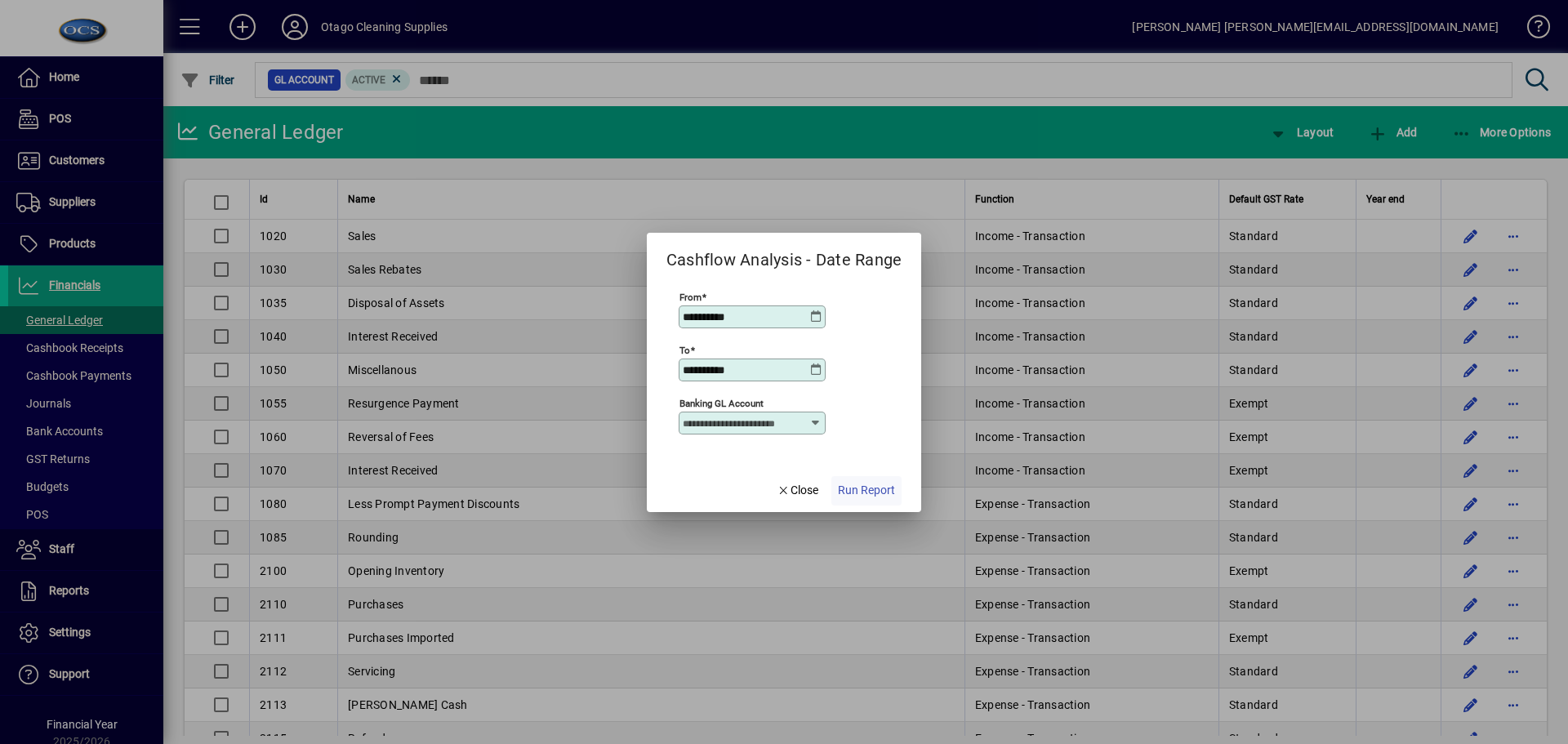
click at [859, 491] on span "Run Report" at bounding box center [866, 490] width 57 height 17
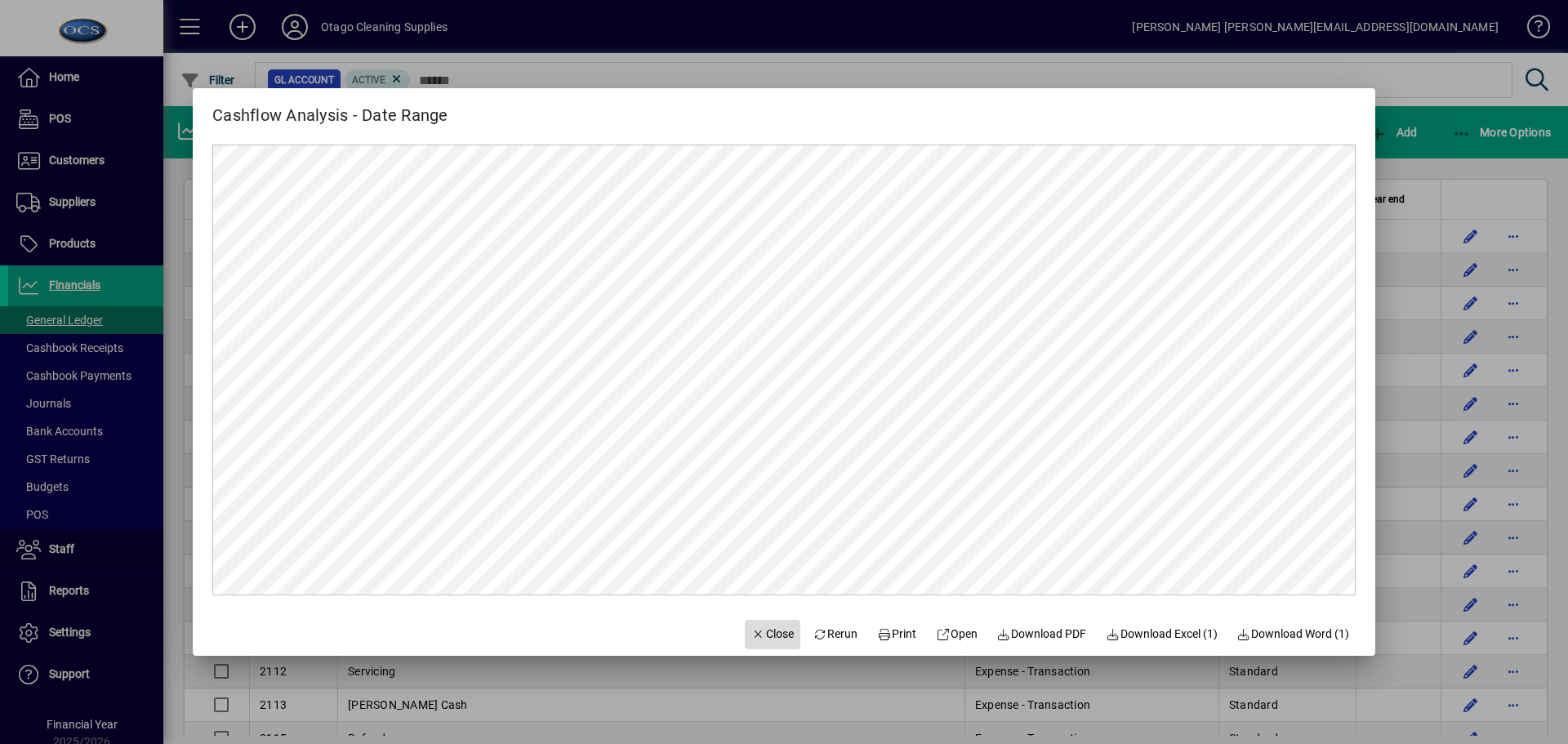
click at [752, 637] on span "Close" at bounding box center [772, 634] width 42 height 17
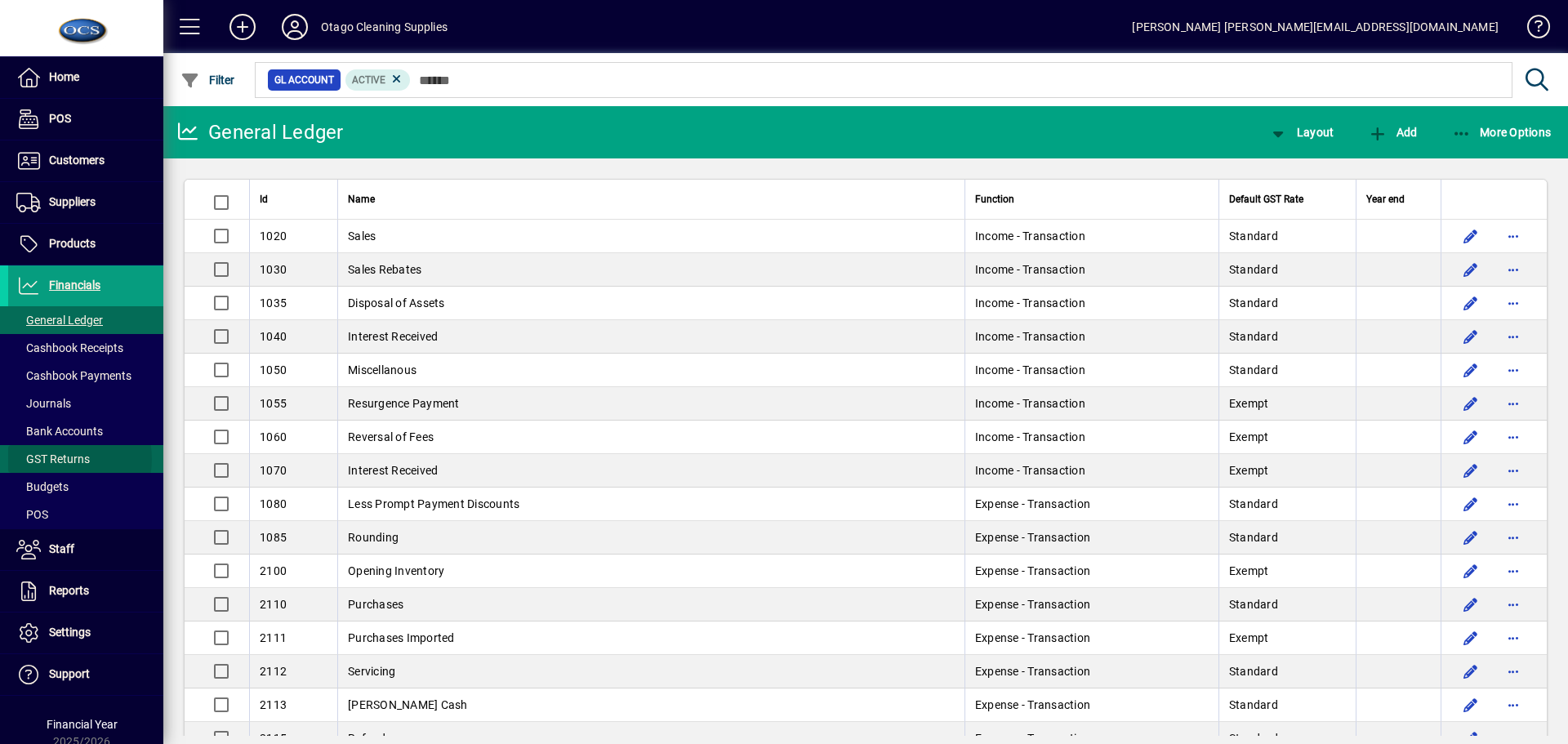
click at [59, 459] on span "GST Returns" at bounding box center [52, 458] width 73 height 13
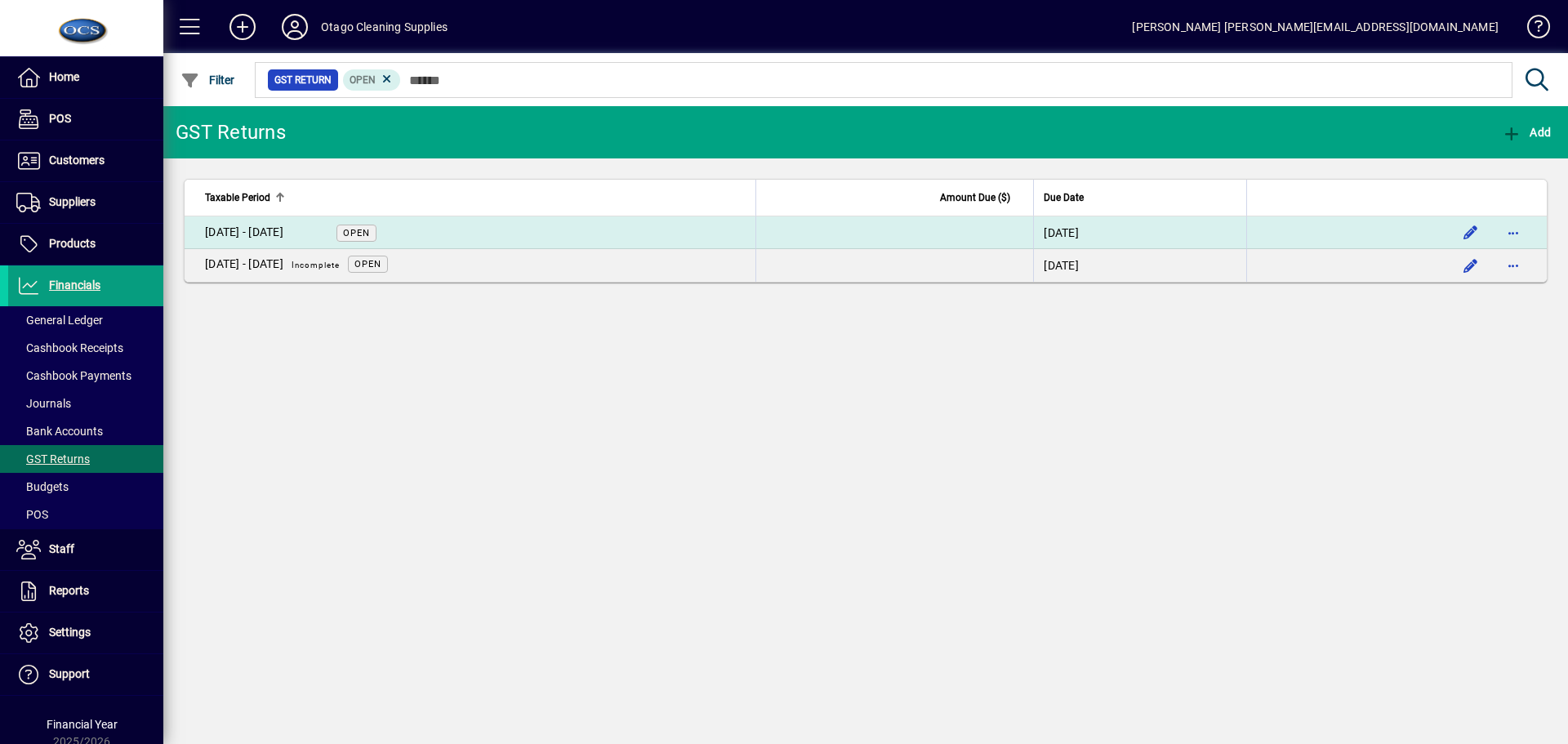
click at [354, 229] on span "Open" at bounding box center [356, 233] width 27 height 10
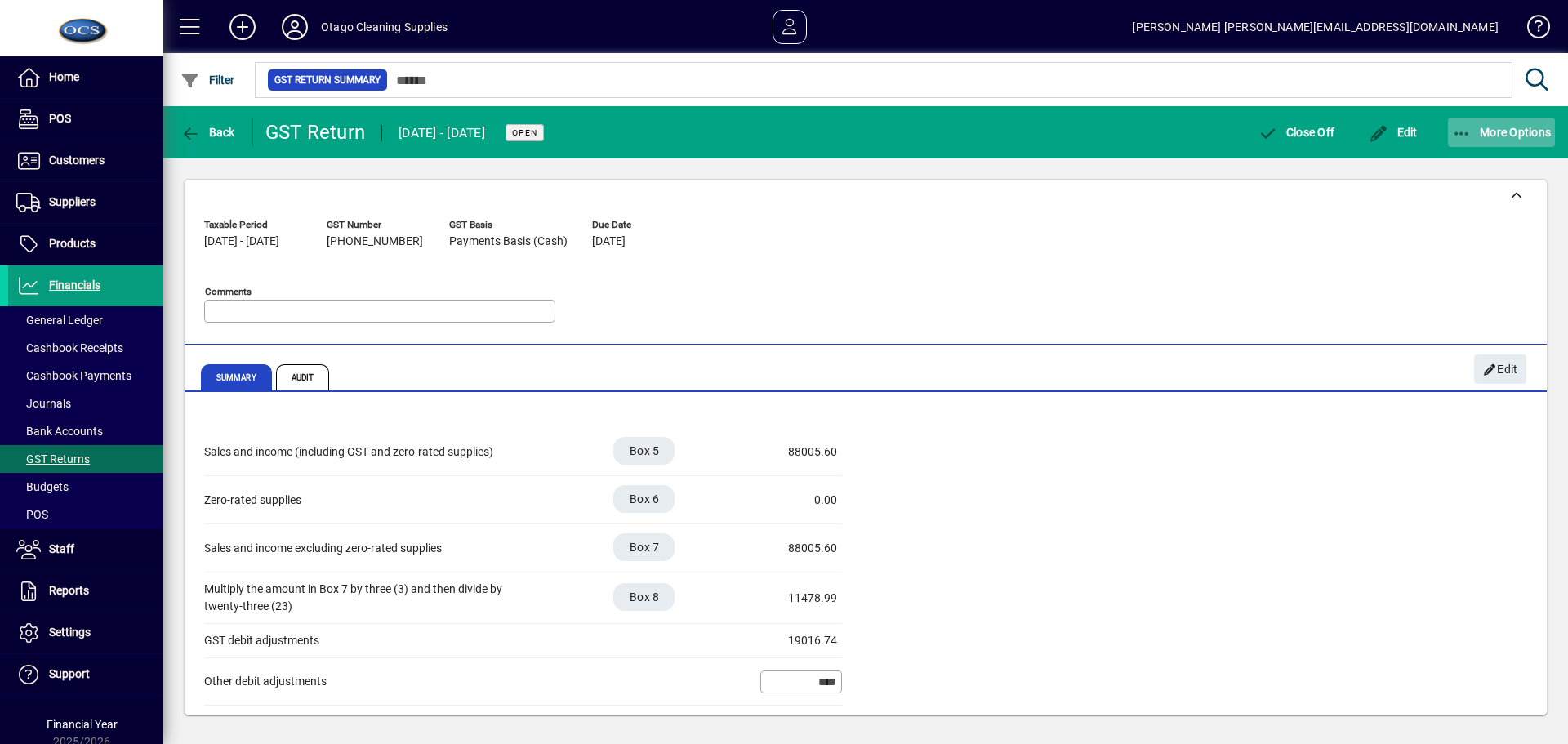
click at [1481, 130] on span "More Options" at bounding box center [1503, 132] width 100 height 13
